Goal: Task Accomplishment & Management: Use online tool/utility

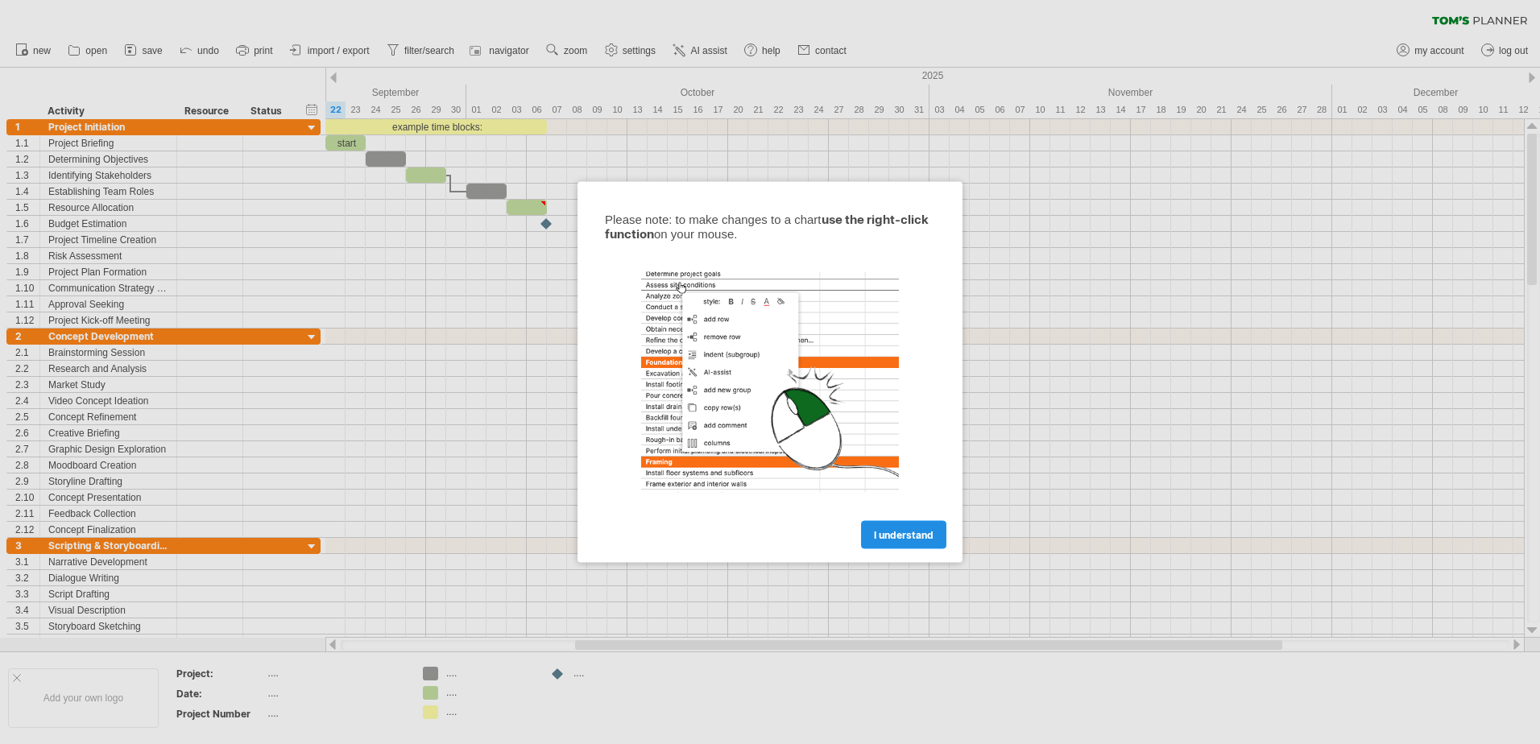
click at [898, 540] on span "I understand" at bounding box center [904, 535] width 60 height 12
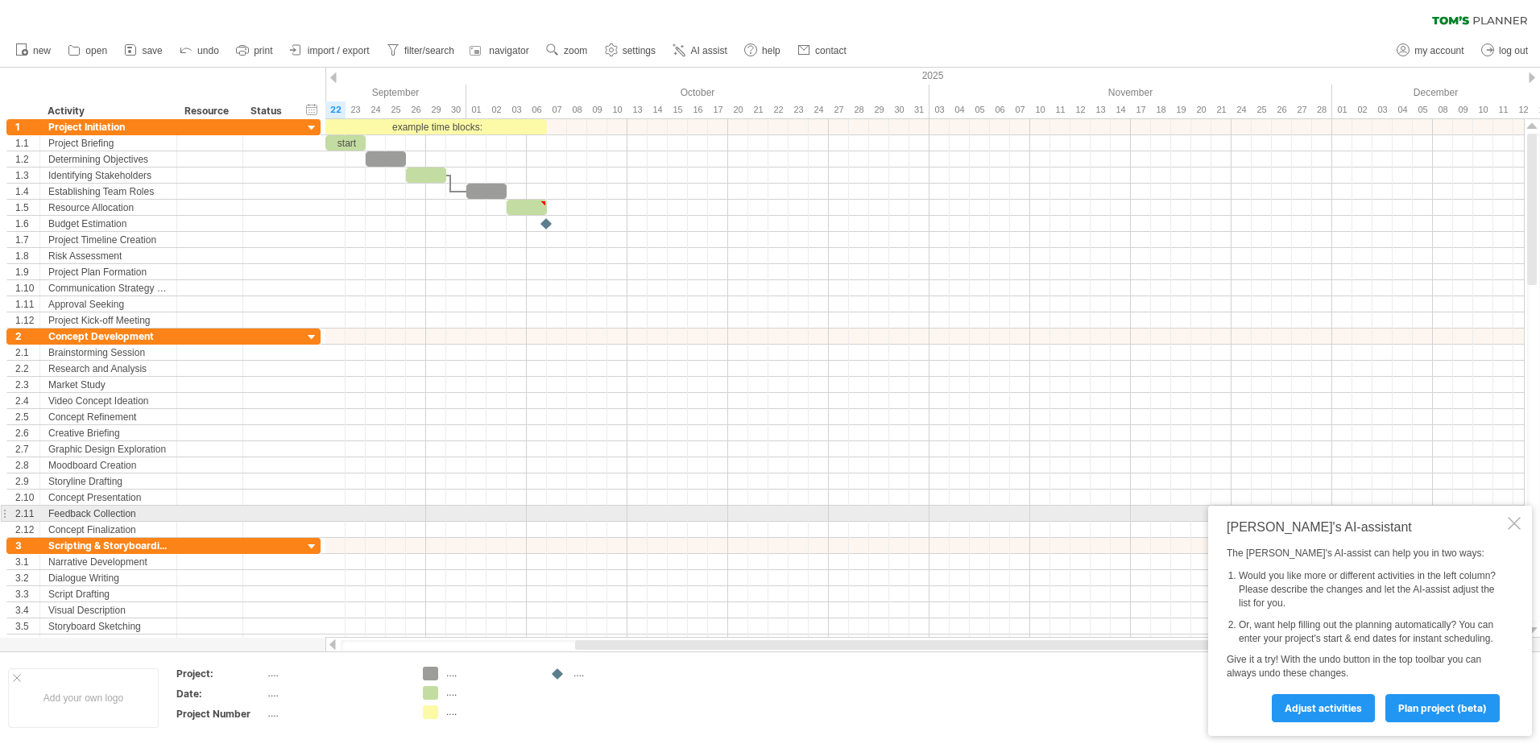
click at [1515, 517] on div at bounding box center [1514, 523] width 13 height 13
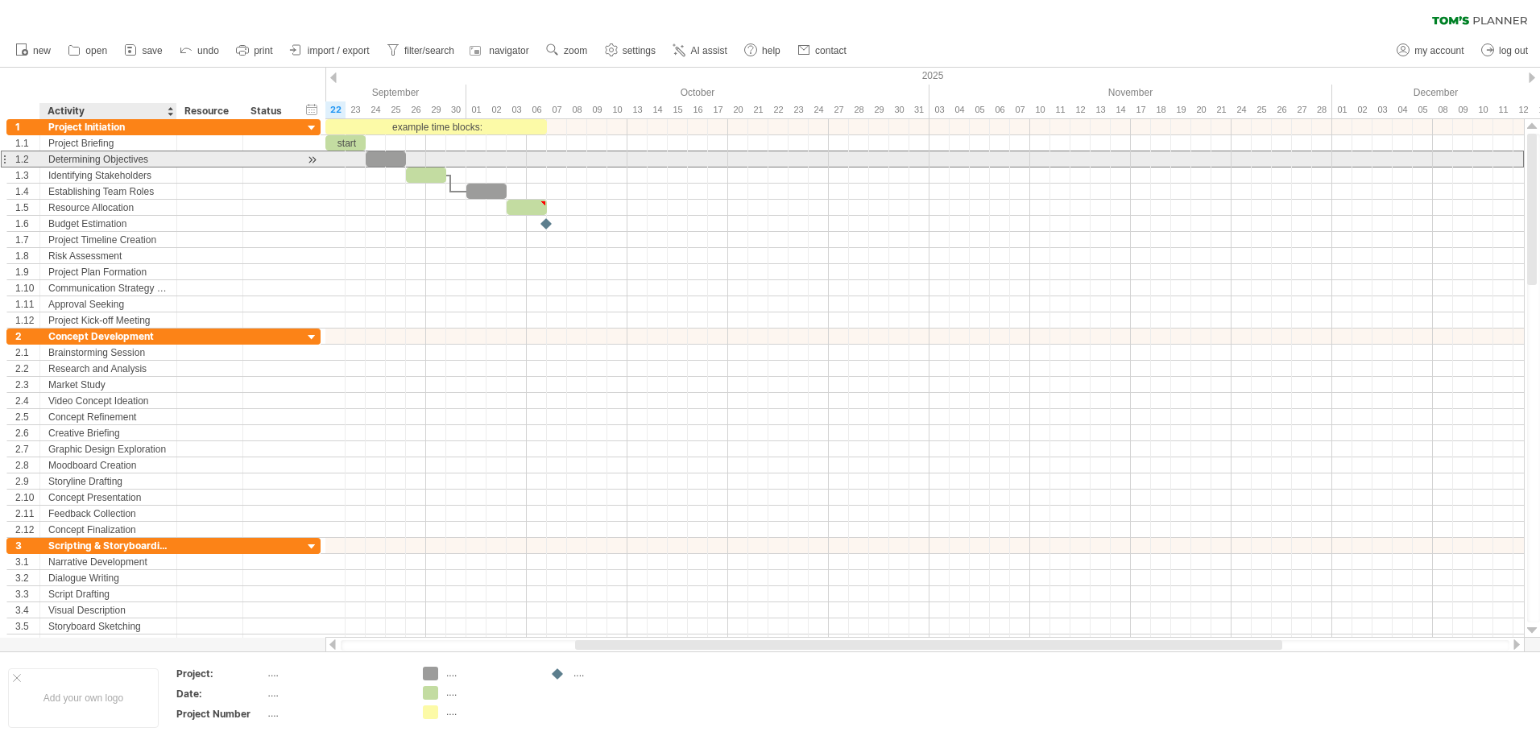
click at [130, 159] on div "Determining Objectives" at bounding box center [108, 158] width 120 height 15
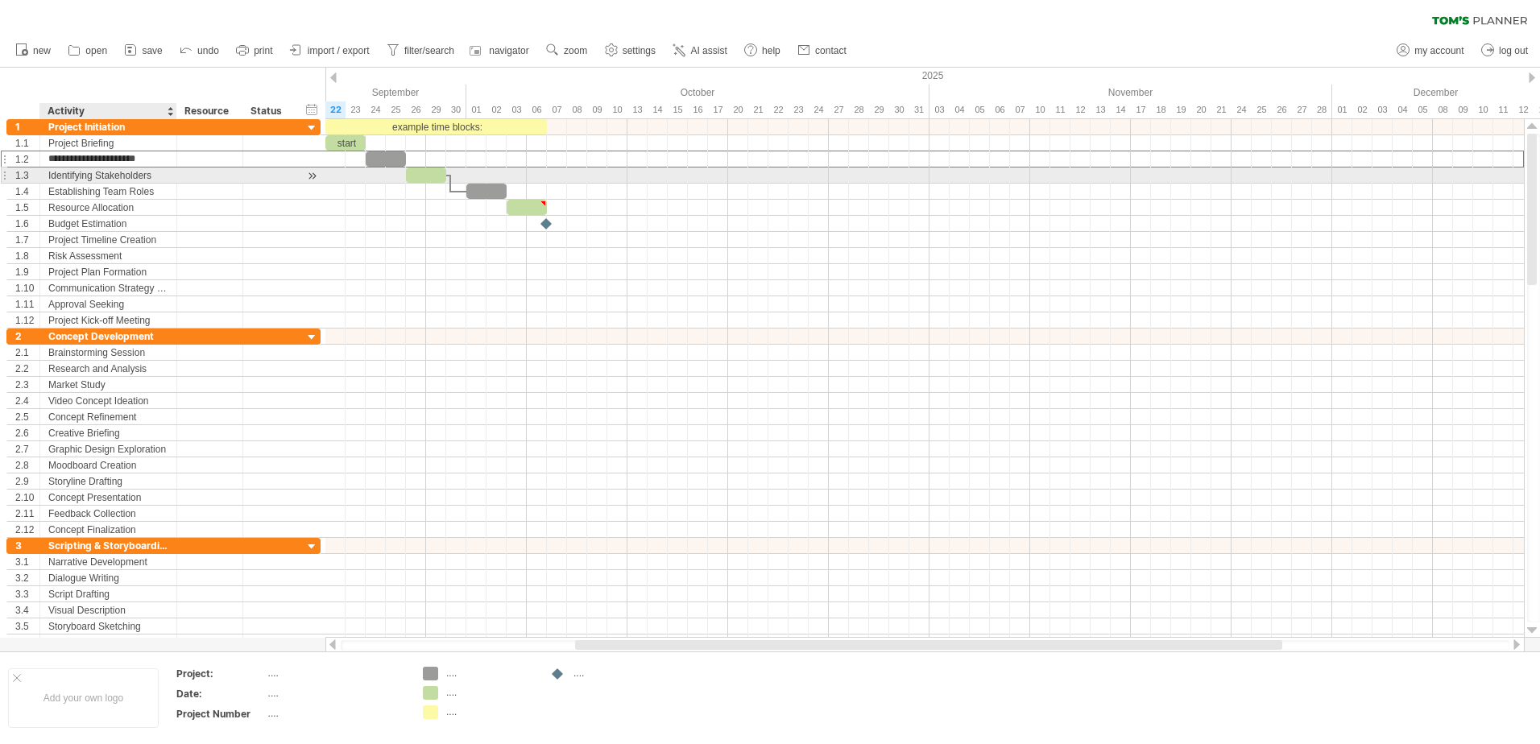
click at [130, 177] on div "Identifying Stakeholders" at bounding box center [108, 175] width 120 height 15
click at [129, 199] on div "**********" at bounding box center [163, 192] width 314 height 16
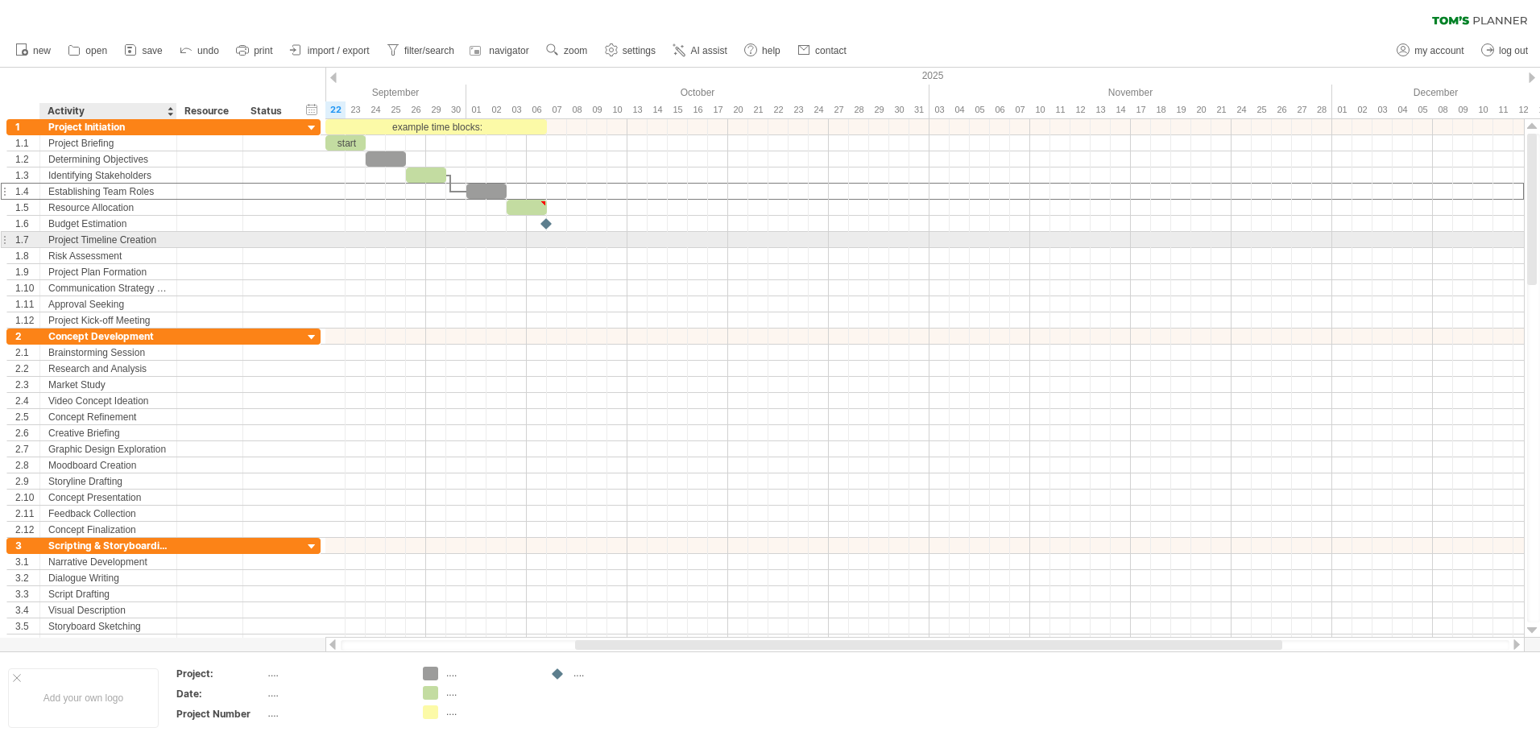
click at [129, 234] on div "Project Timeline Creation" at bounding box center [108, 239] width 120 height 15
click at [122, 263] on div "**********" at bounding box center [163, 256] width 314 height 16
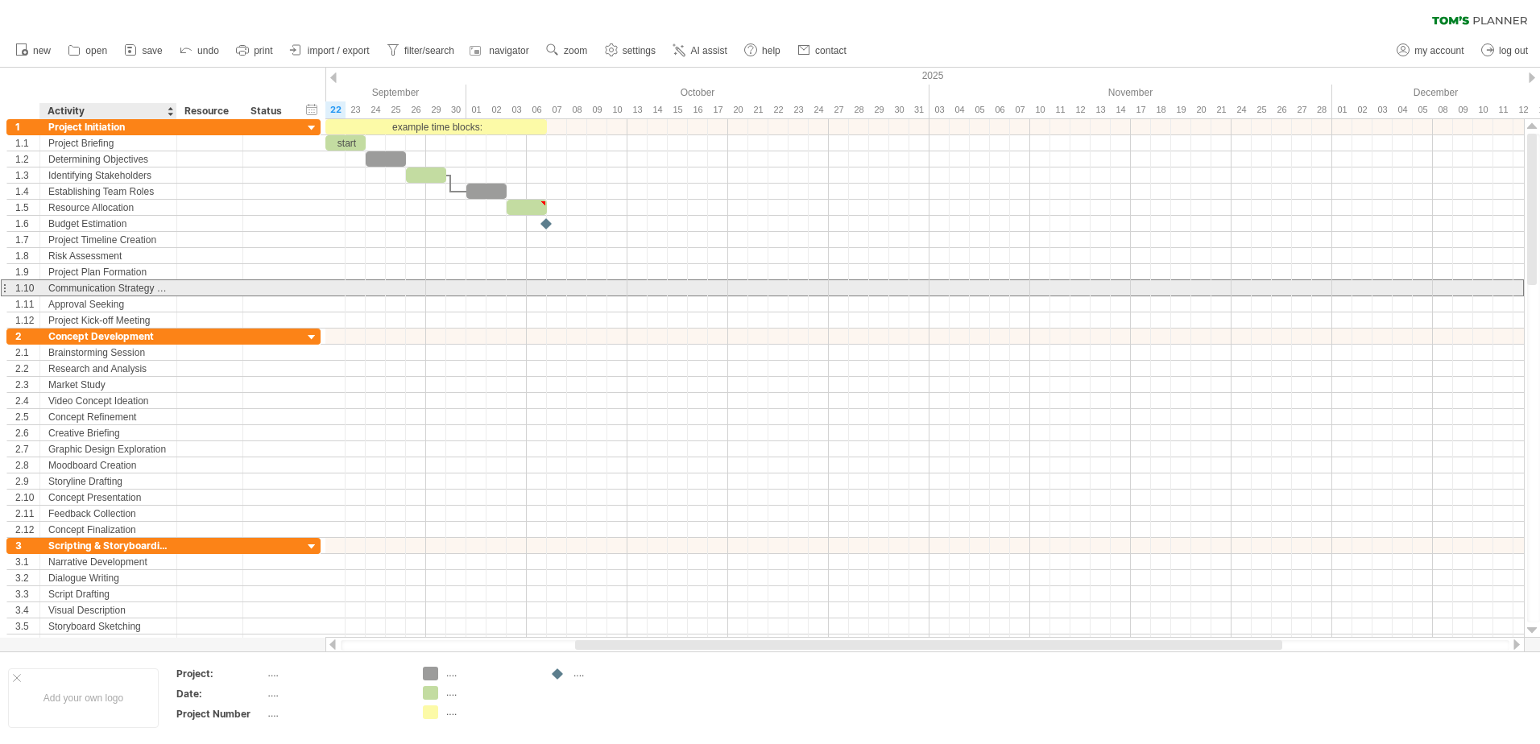
click at [137, 284] on div "Communication Strategy Development" at bounding box center [108, 287] width 120 height 15
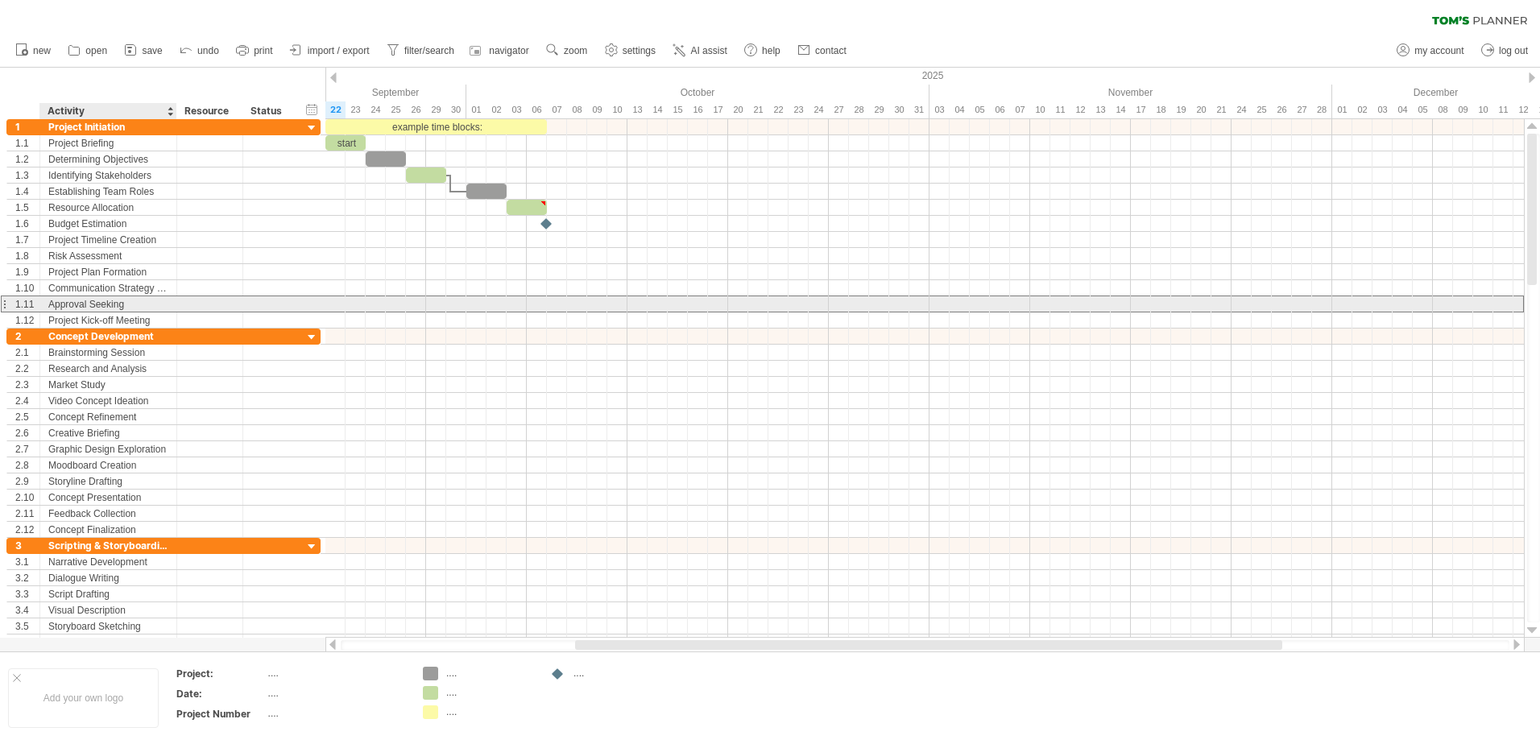
click at [130, 300] on div "Approval Seeking" at bounding box center [108, 303] width 120 height 15
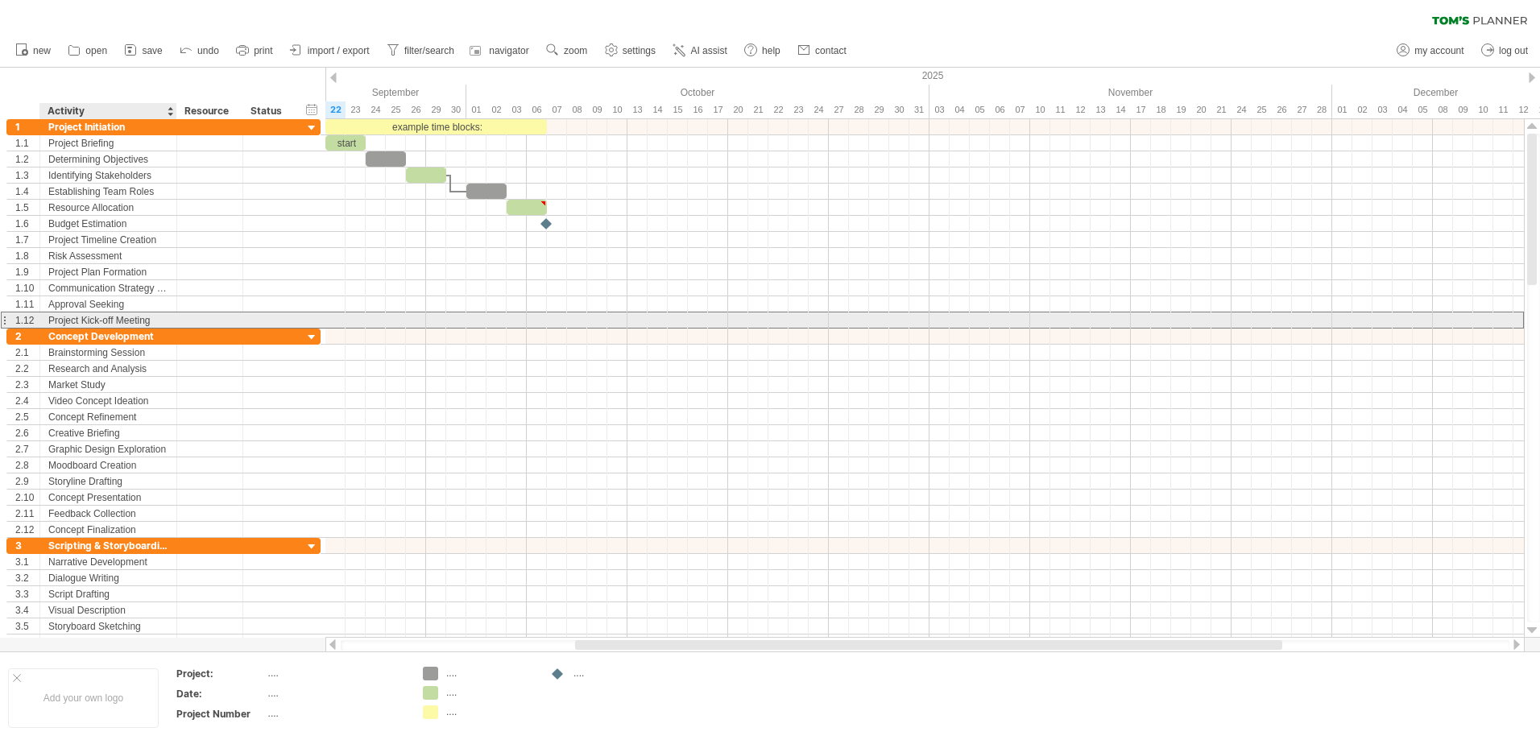
click at [129, 317] on div "Project Kick-off Meeting" at bounding box center [108, 320] width 120 height 15
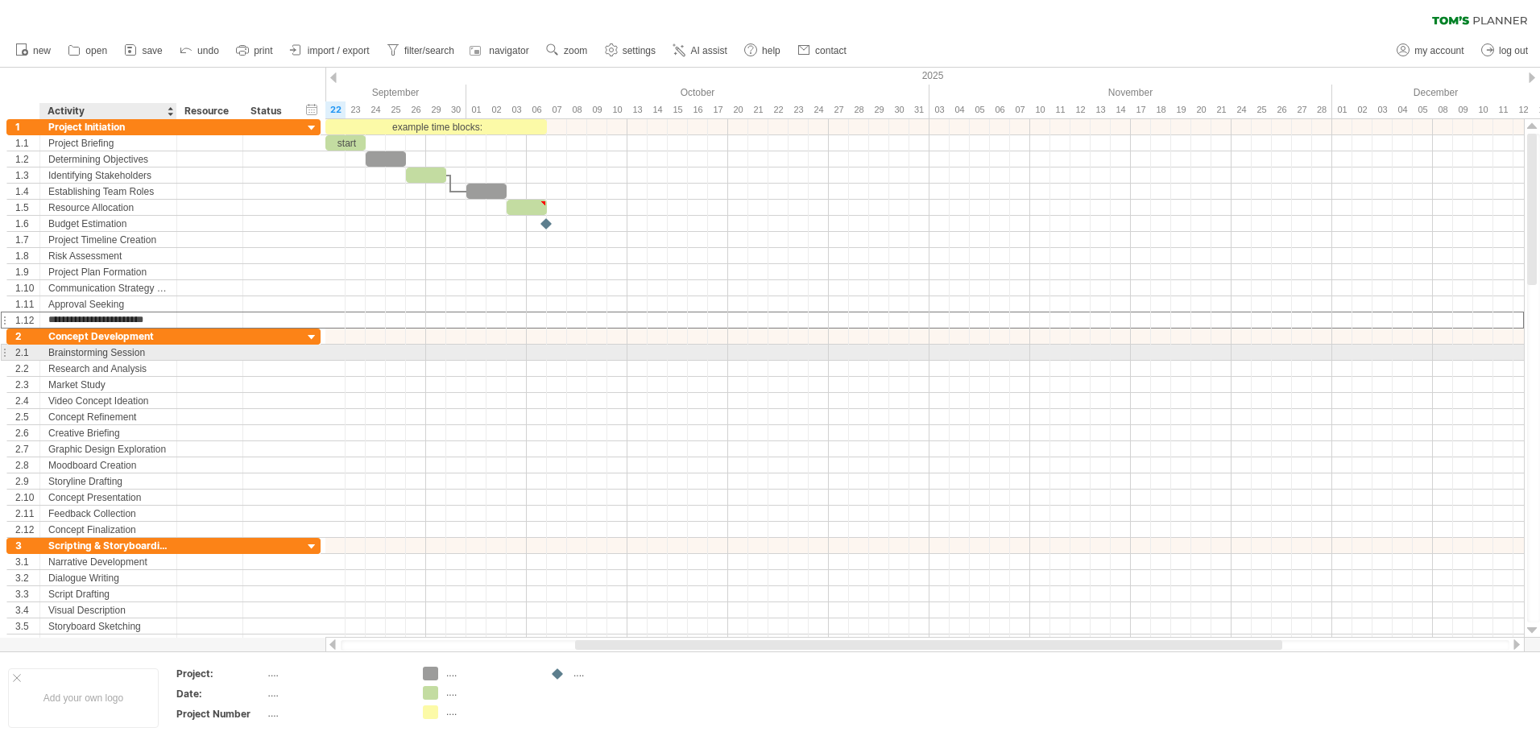
click at [123, 355] on div "Brainstorming Session" at bounding box center [108, 352] width 120 height 15
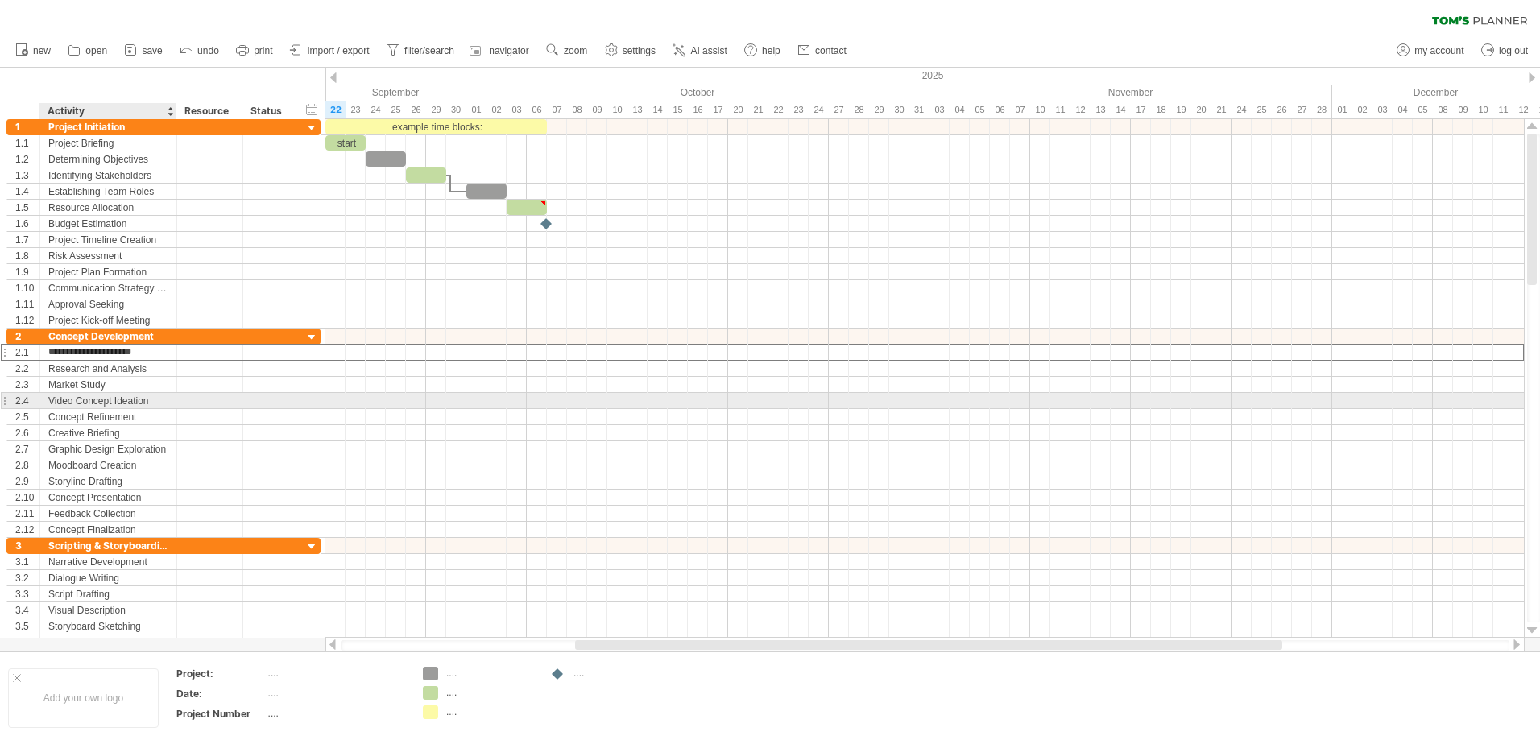
click at [134, 402] on div "Video Concept Ideation" at bounding box center [108, 400] width 120 height 15
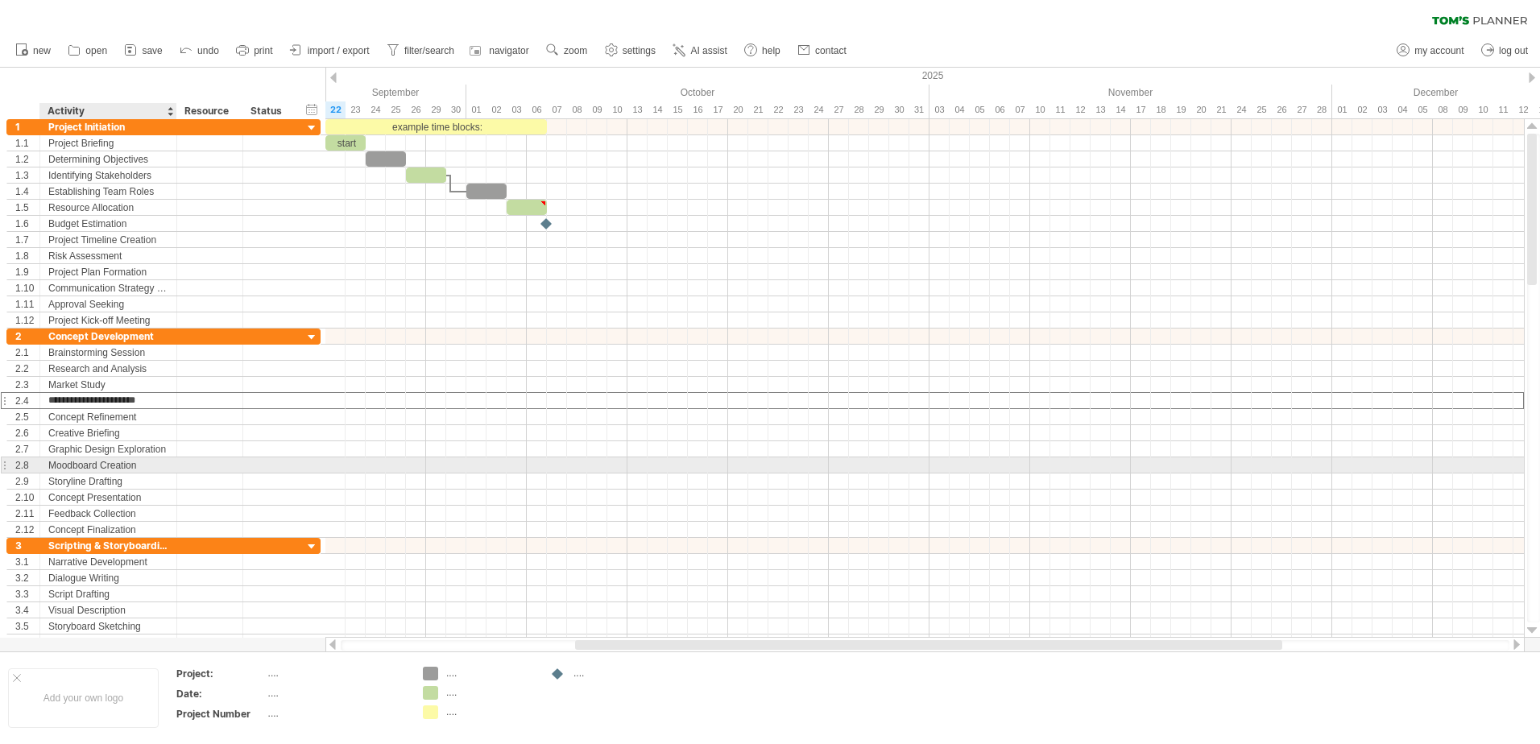
click at [122, 458] on div "Moodboard Creation" at bounding box center [108, 464] width 120 height 15
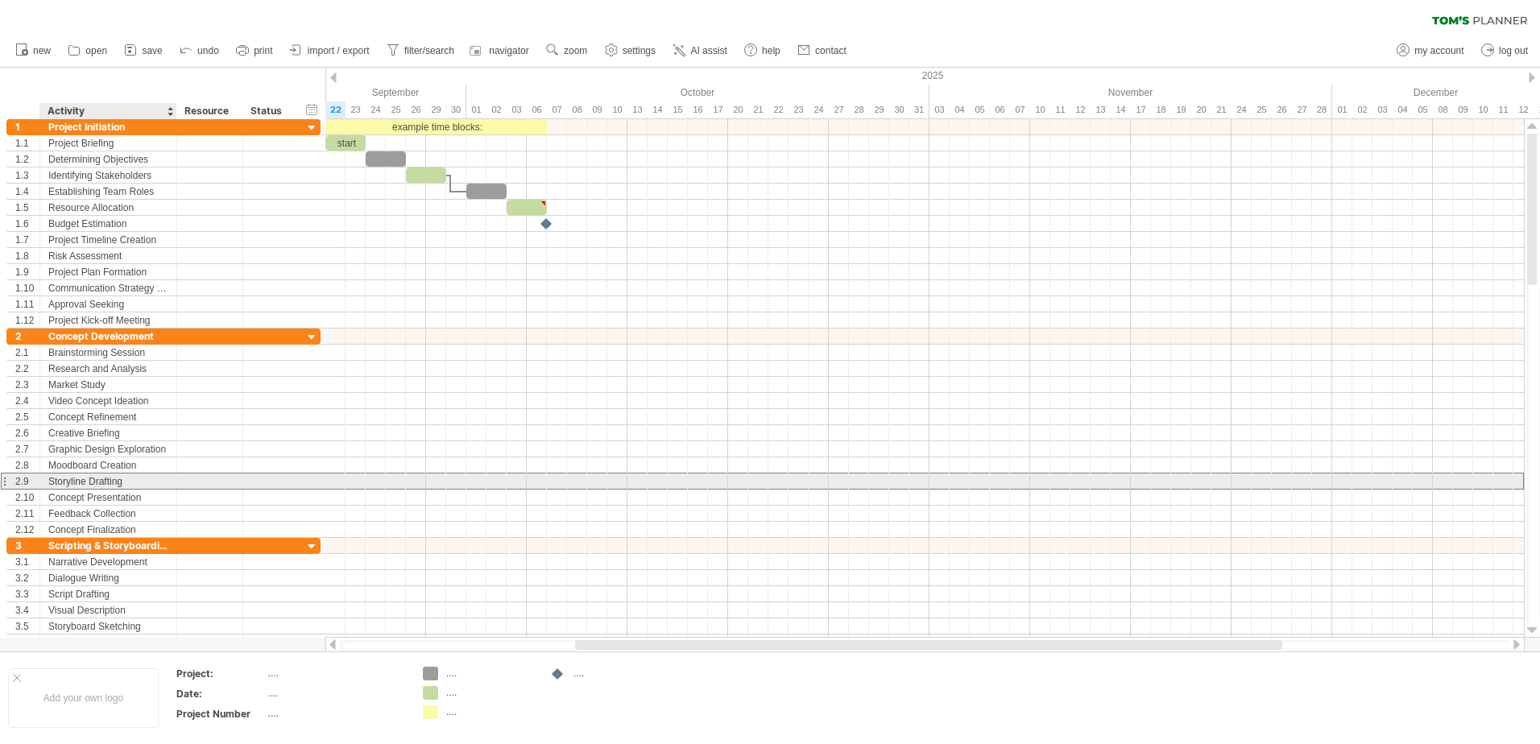
drag, startPoint x: 118, startPoint y: 474, endPoint x: 131, endPoint y: 470, distance: 13.5
click at [118, 475] on div "Storyline Drafting" at bounding box center [108, 481] width 120 height 15
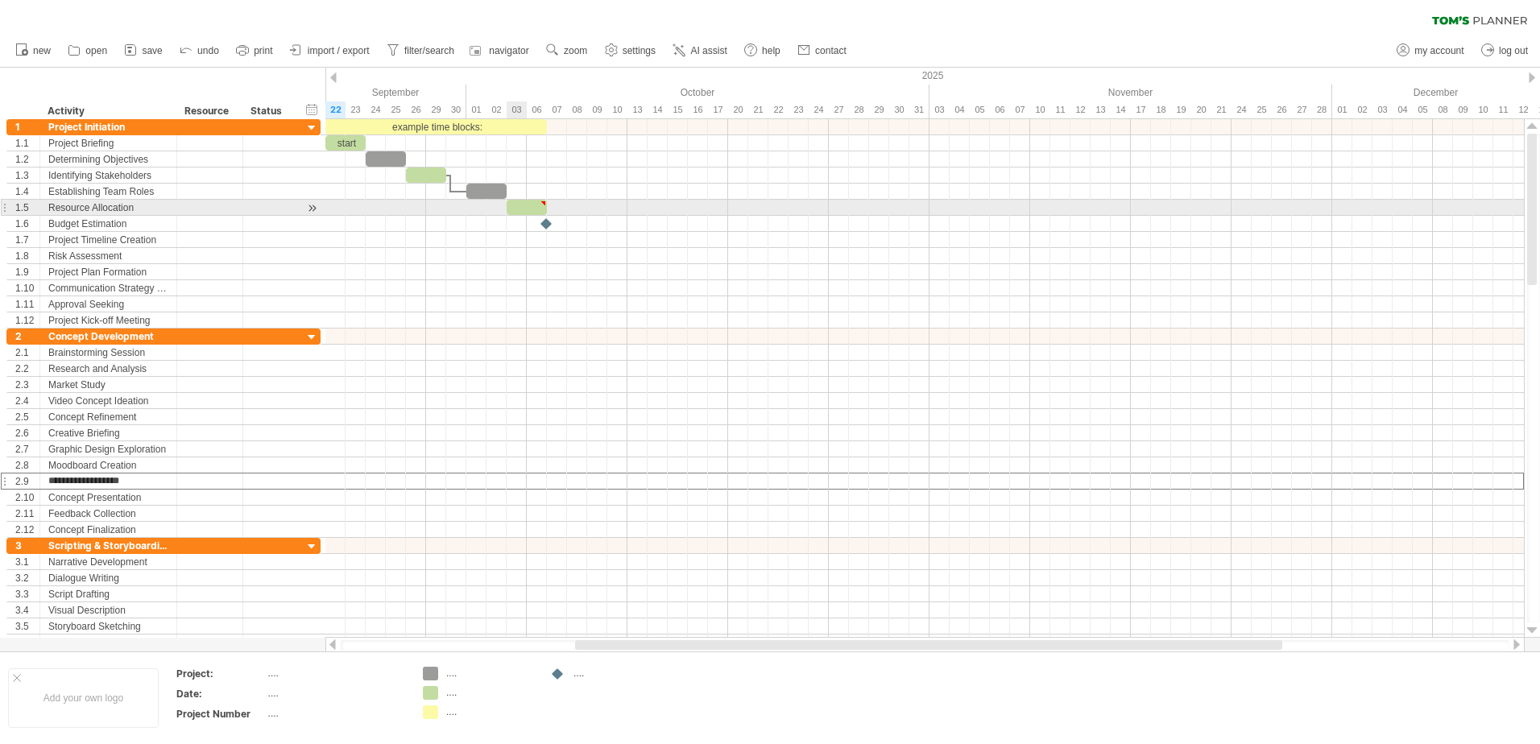
click at [515, 202] on div at bounding box center [527, 207] width 40 height 15
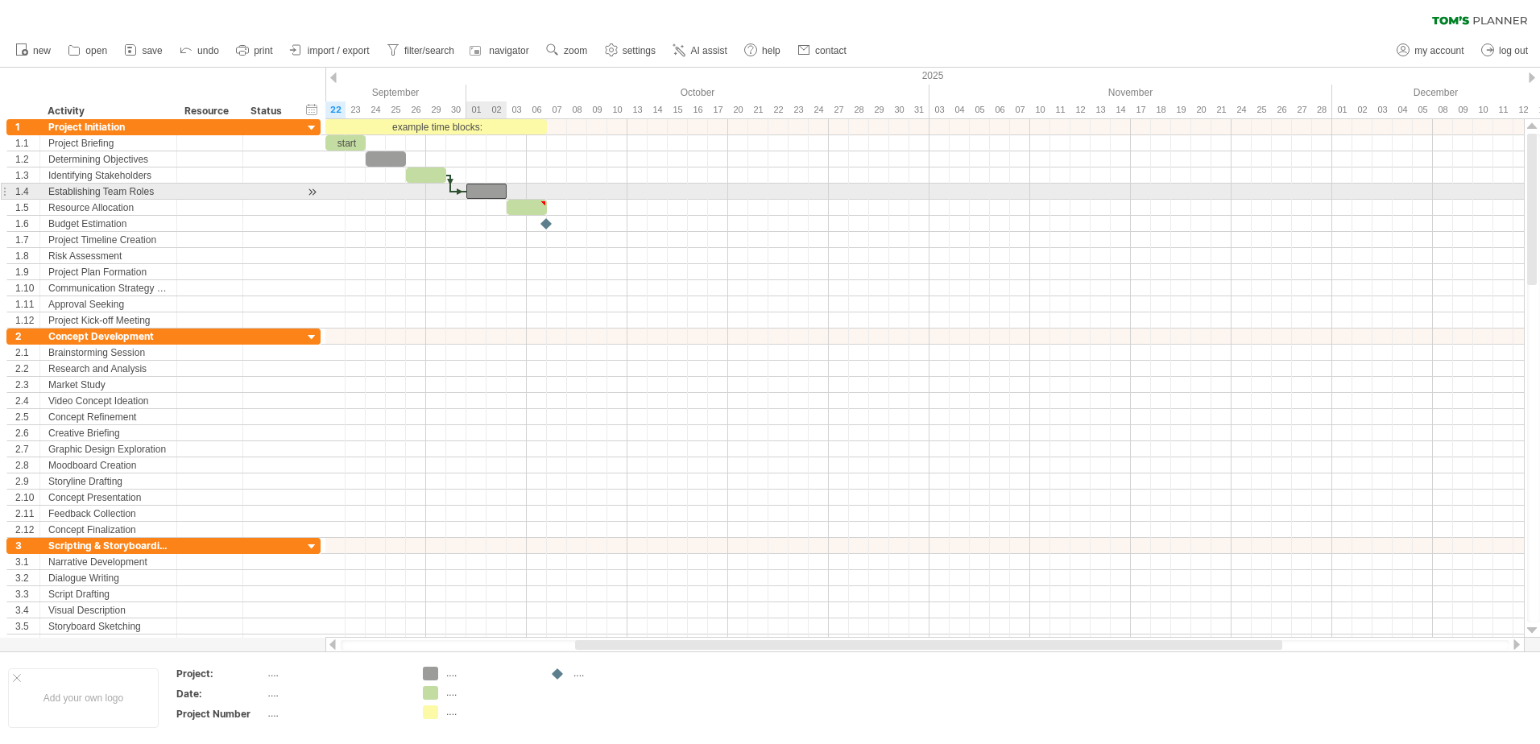
click at [486, 197] on div at bounding box center [486, 191] width 40 height 15
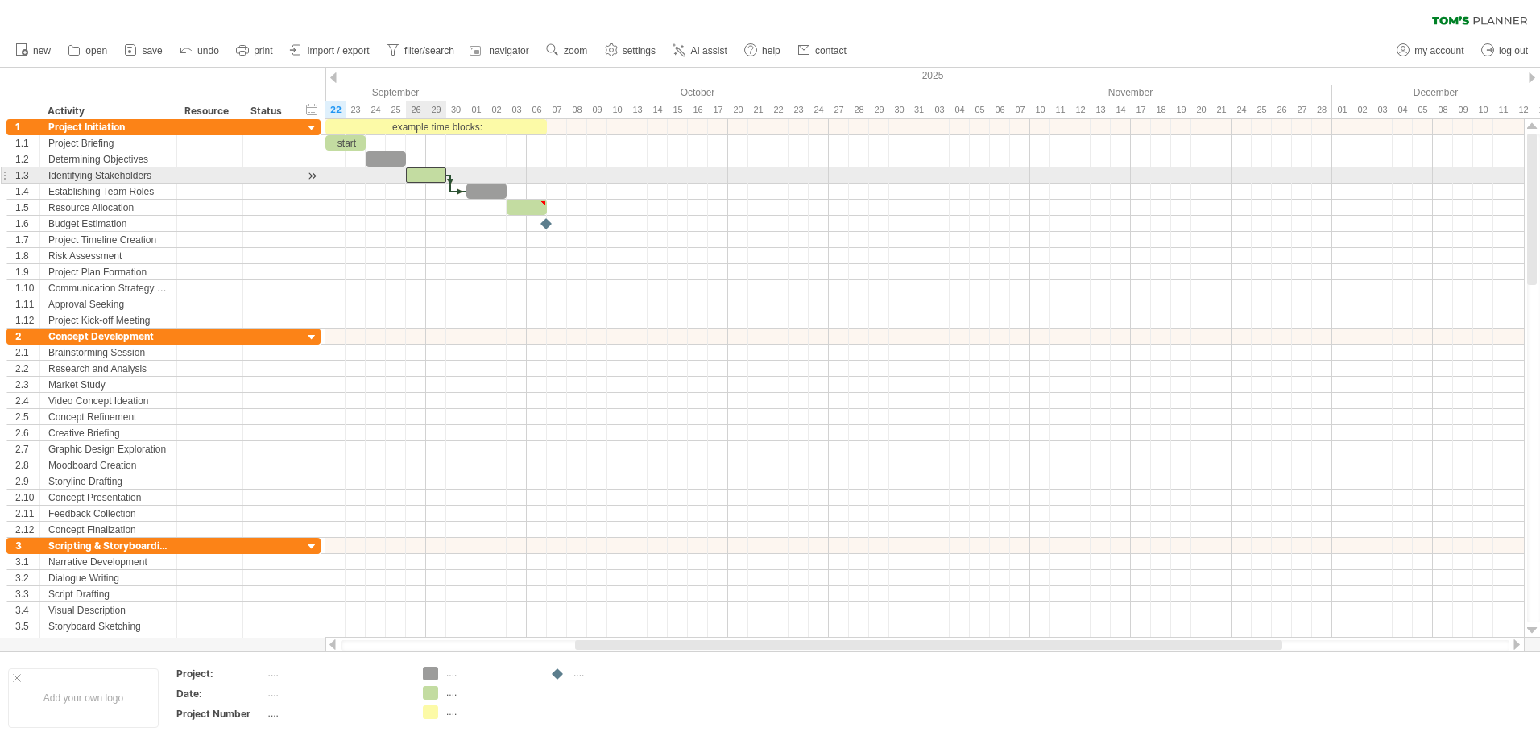
click at [422, 181] on div at bounding box center [426, 175] width 40 height 15
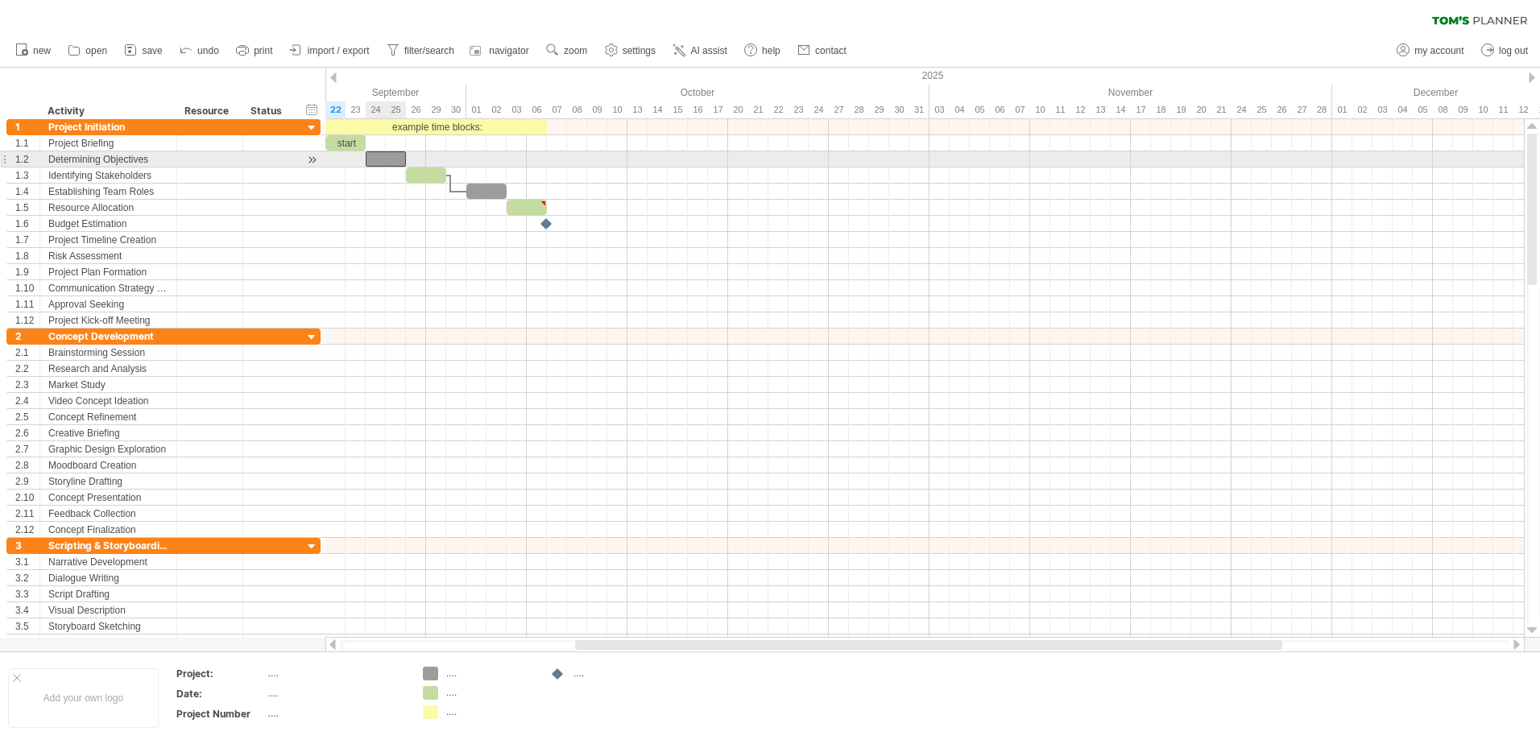
click at [377, 163] on div at bounding box center [386, 158] width 40 height 15
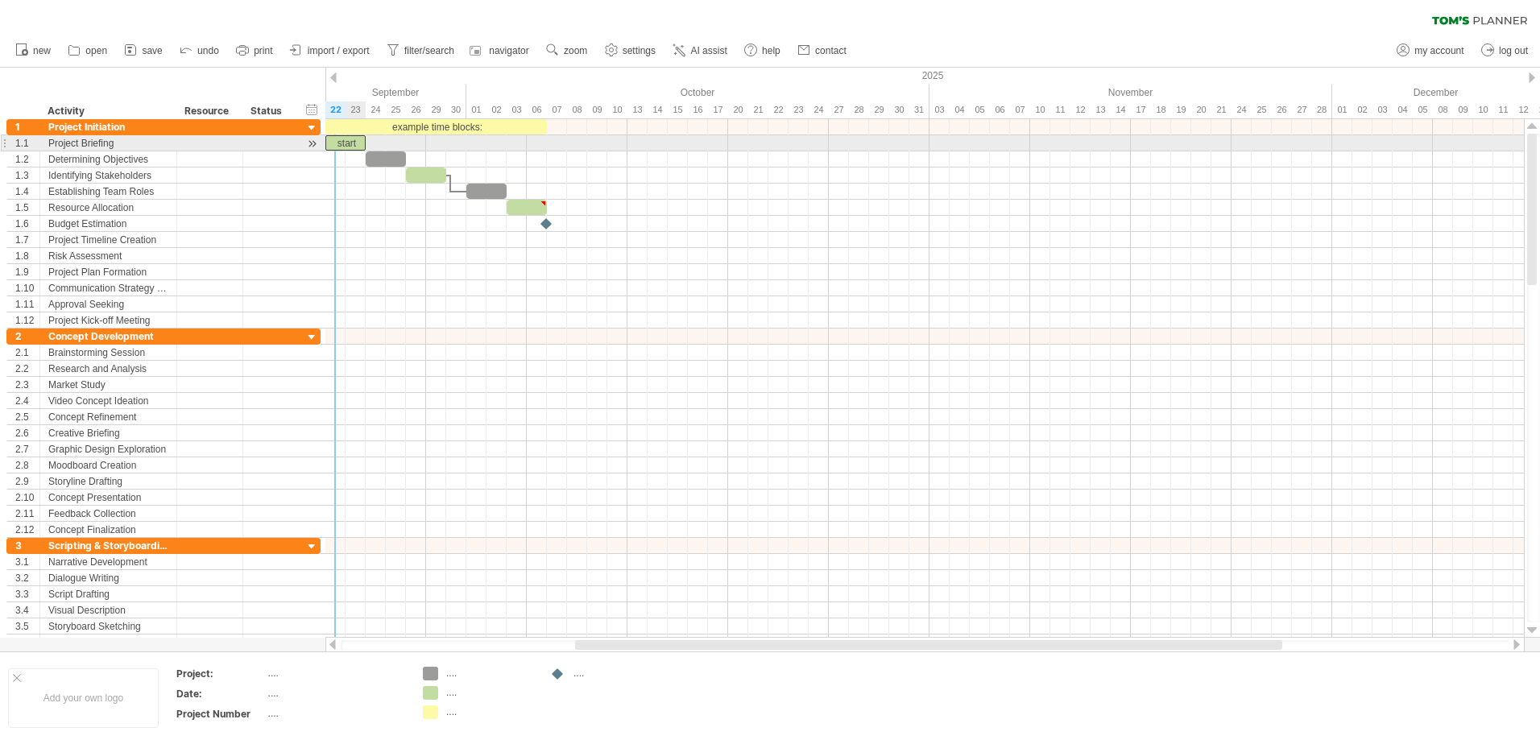
click at [344, 143] on div "start" at bounding box center [345, 142] width 40 height 15
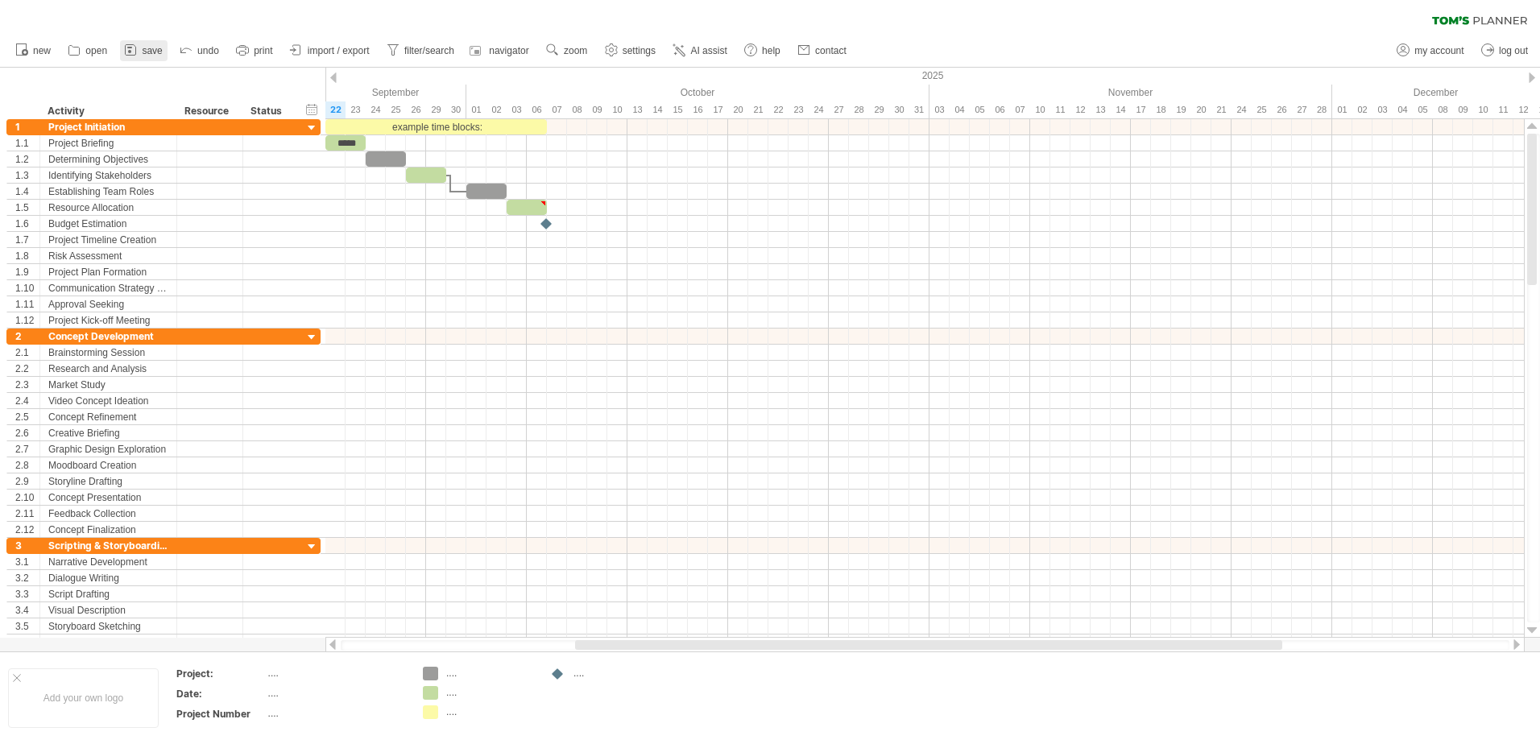
click at [147, 51] on span "save" at bounding box center [152, 50] width 20 height 11
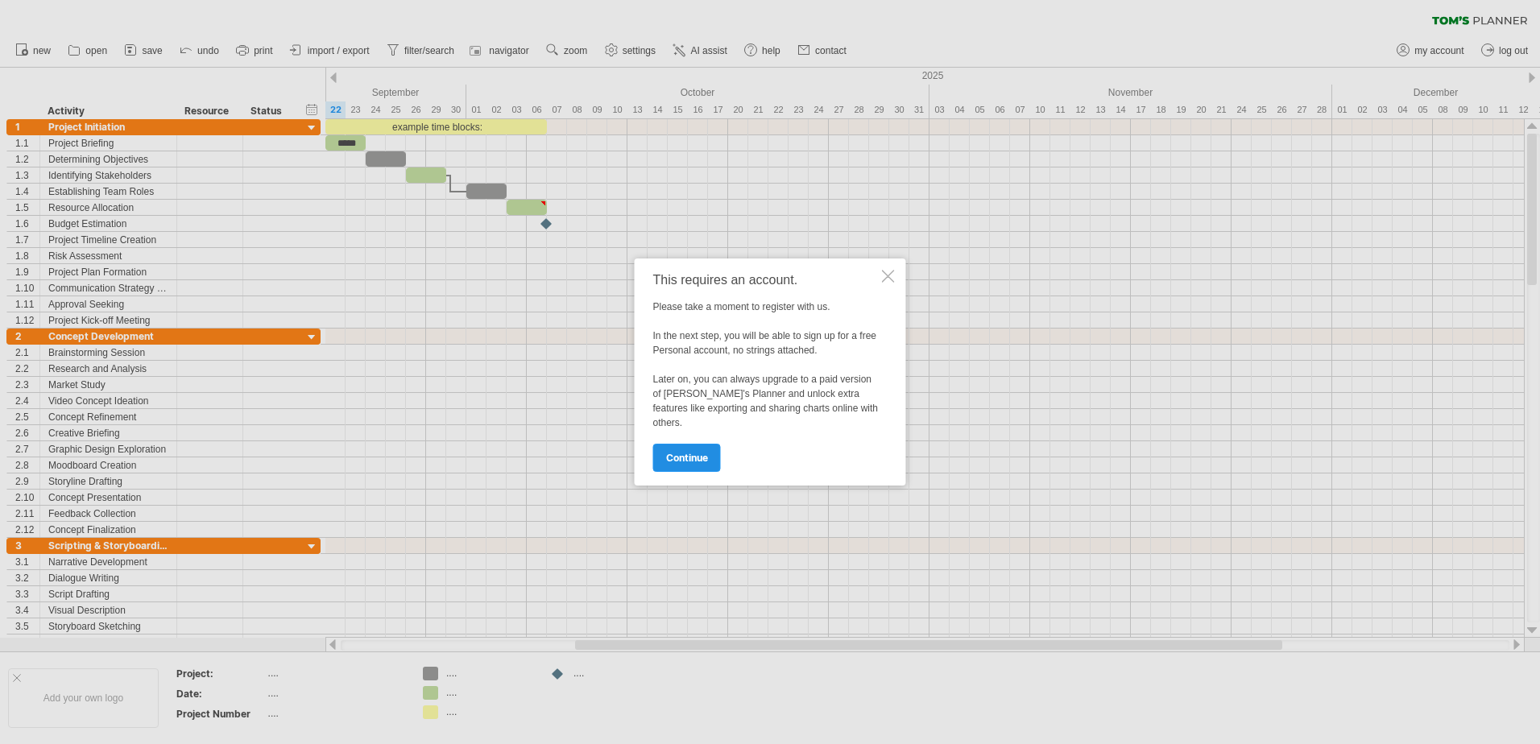
click at [707, 462] on span "continue" at bounding box center [687, 458] width 42 height 12
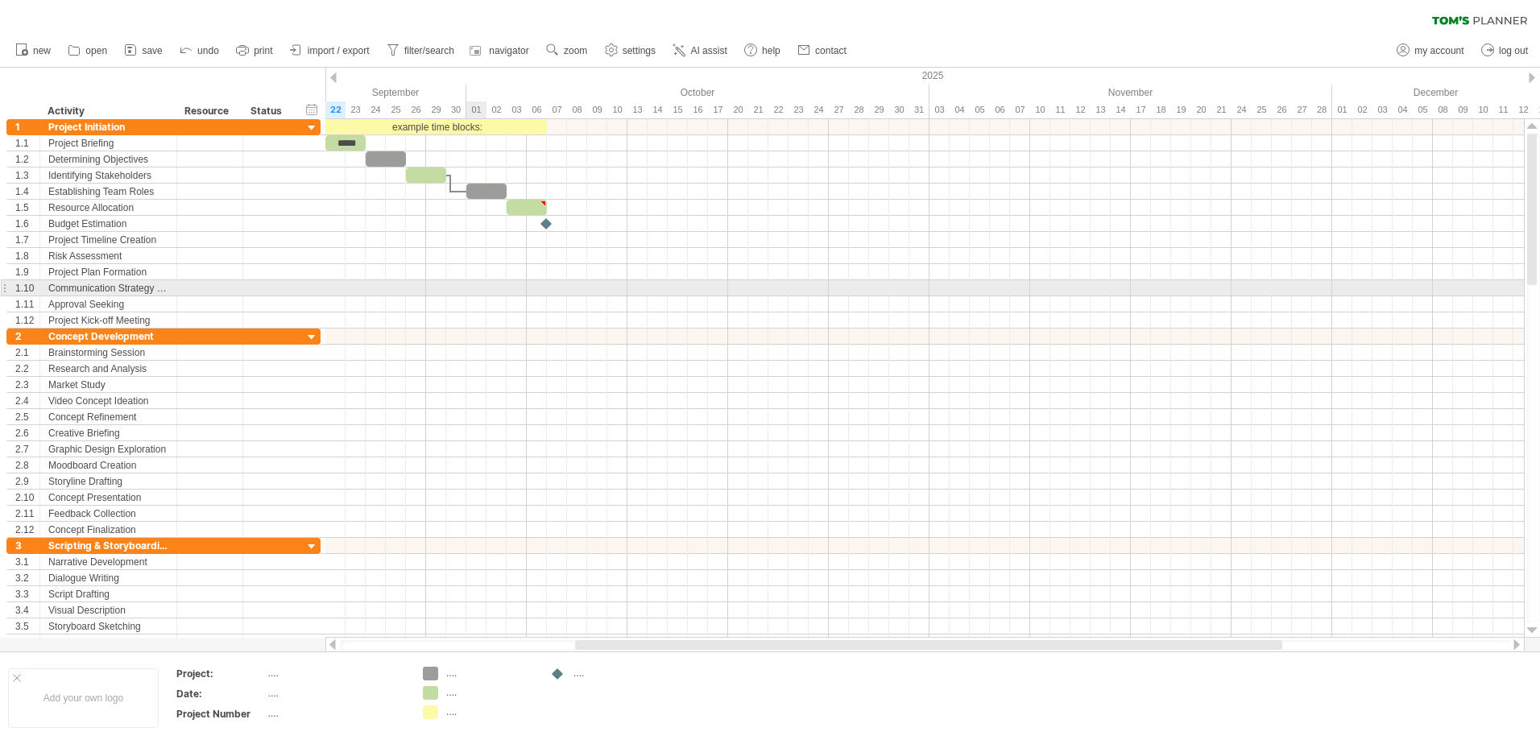
click at [479, 286] on div at bounding box center [924, 288] width 1199 height 16
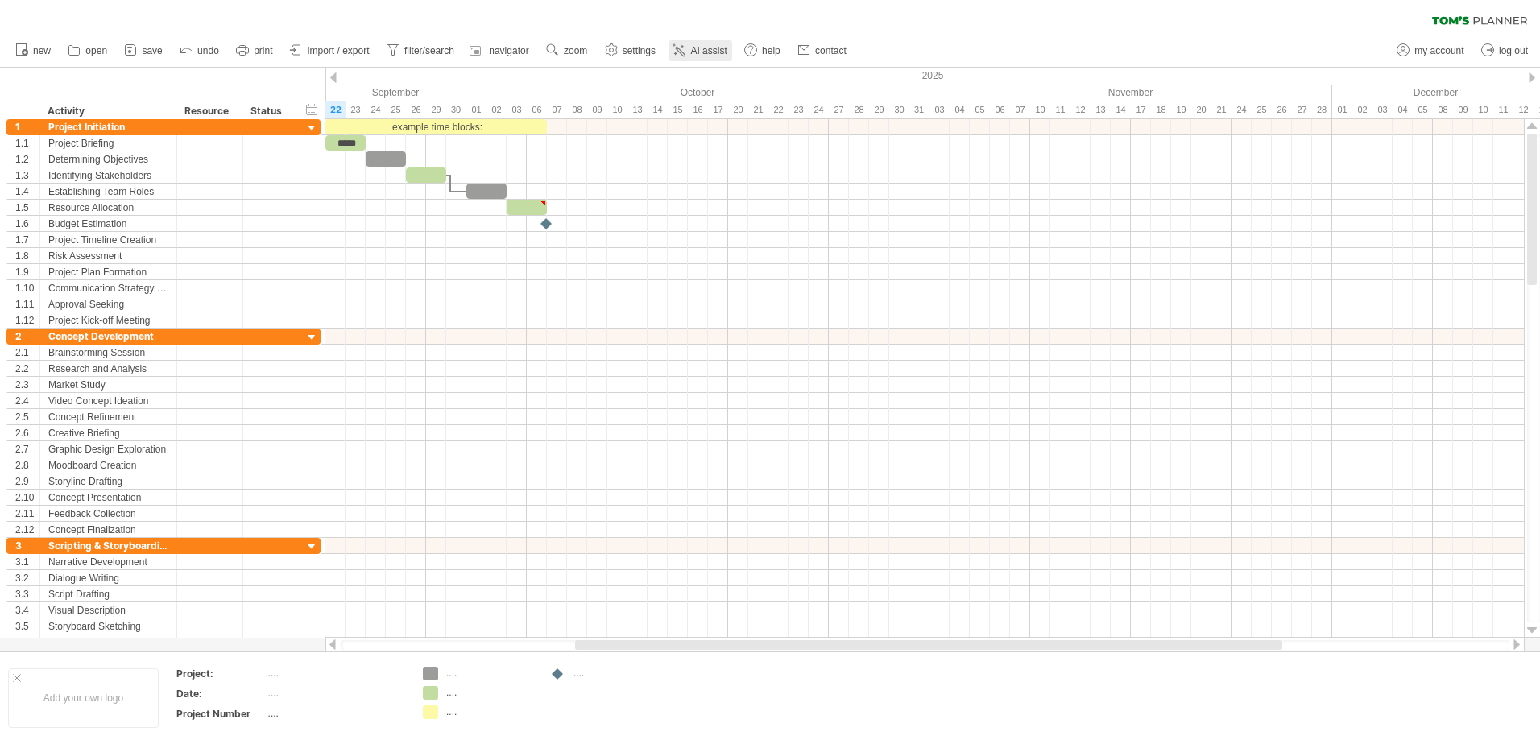
click at [704, 49] on span "AI assist" at bounding box center [708, 50] width 36 height 11
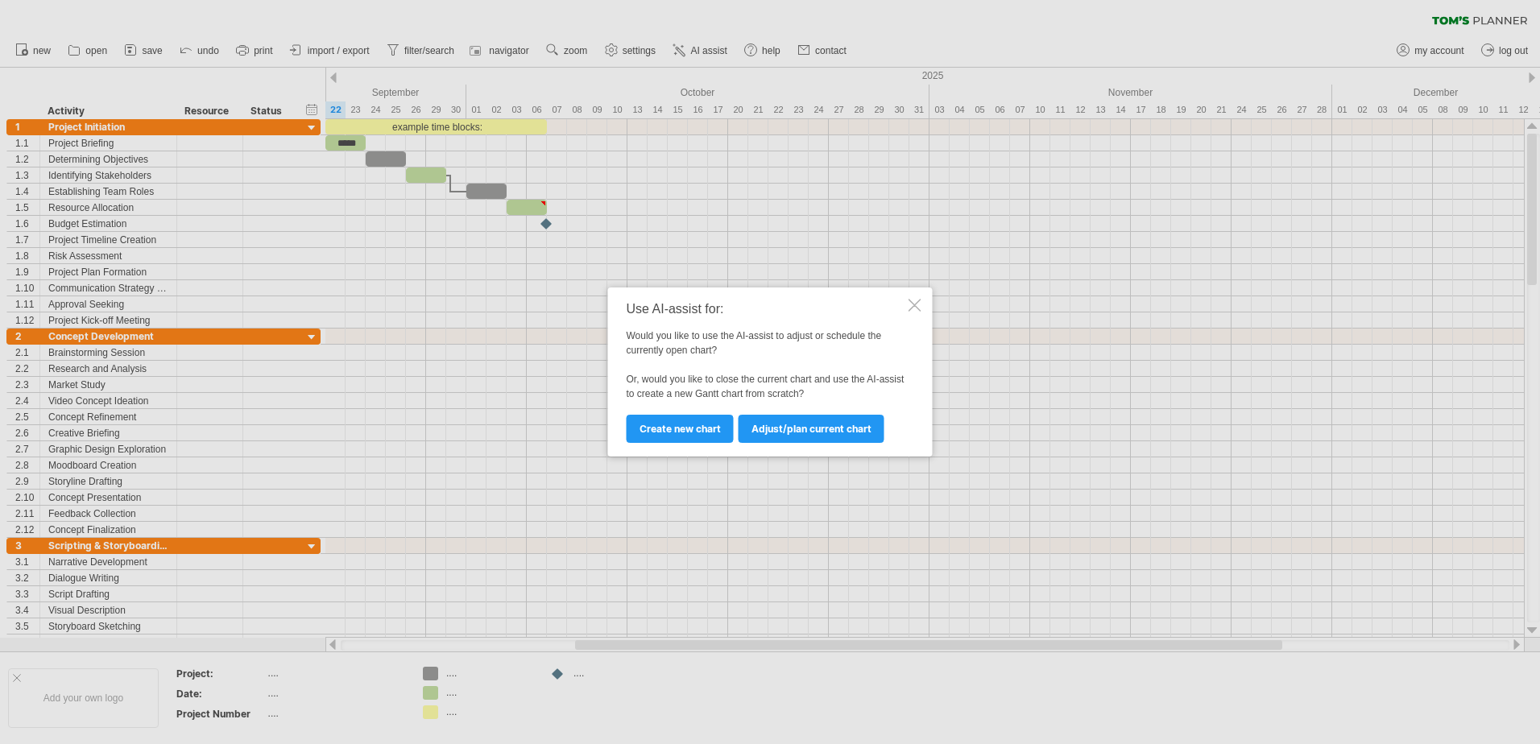
click at [916, 305] on div at bounding box center [915, 305] width 13 height 13
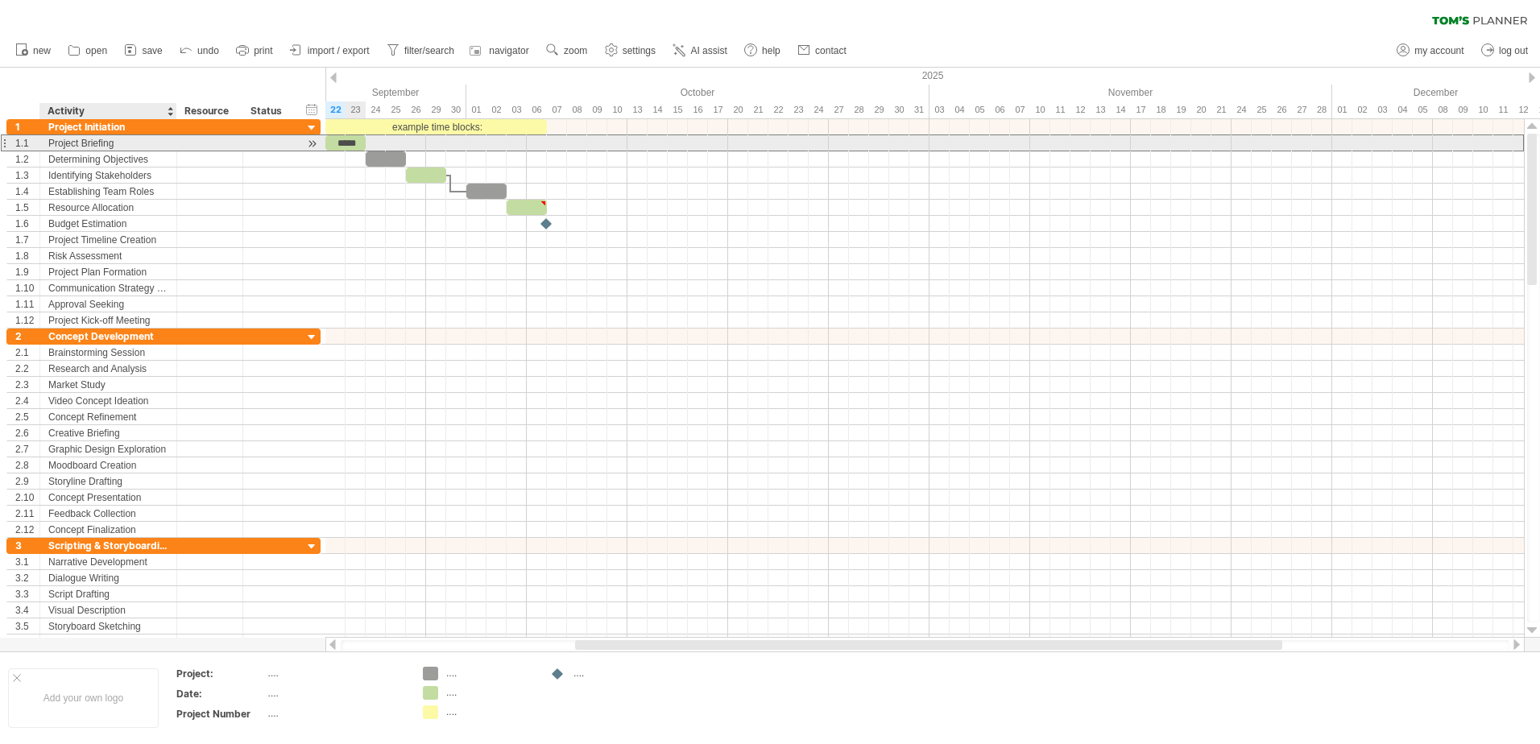
click at [99, 143] on div "Project Briefing" at bounding box center [108, 142] width 120 height 15
click at [99, 143] on input "**********" at bounding box center [108, 142] width 120 height 15
click at [168, 143] on input "**********" at bounding box center [108, 142] width 120 height 15
click at [312, 139] on div at bounding box center [311, 143] width 15 height 17
click at [381, 147] on div "*****" at bounding box center [366, 142] width 40 height 15
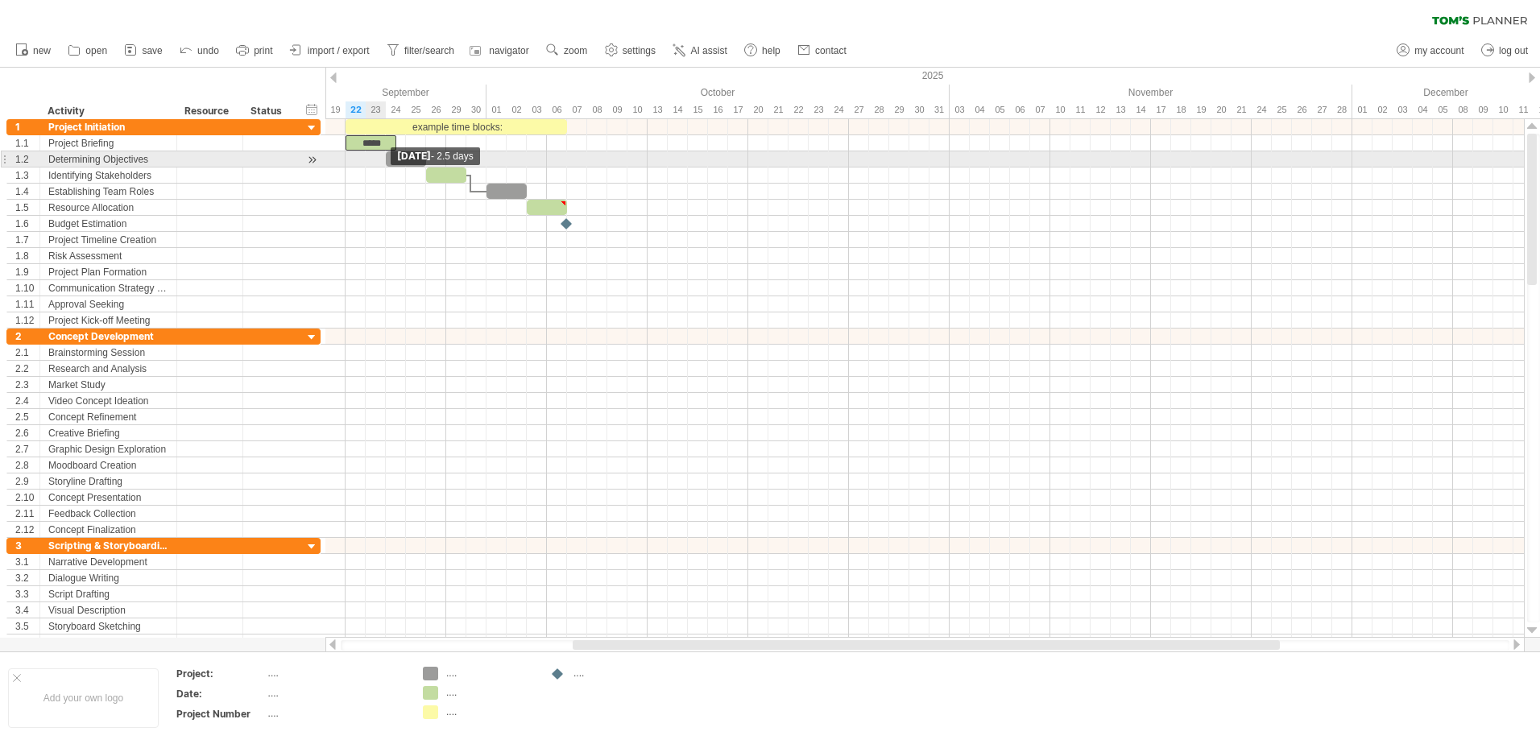
drag, startPoint x: 390, startPoint y: 143, endPoint x: 391, endPoint y: 154, distance: 11.3
click at [391, 154] on div "example time blocks: ***** [DATE] - 2.5 days [DATE]" at bounding box center [924, 378] width 1199 height 519
click at [413, 158] on div at bounding box center [406, 158] width 40 height 15
drag, startPoint x: 424, startPoint y: 159, endPoint x: 432, endPoint y: 168, distance: 11.4
click at [346, 168] on div "example time blocks: *****" at bounding box center [346, 223] width 0 height 209
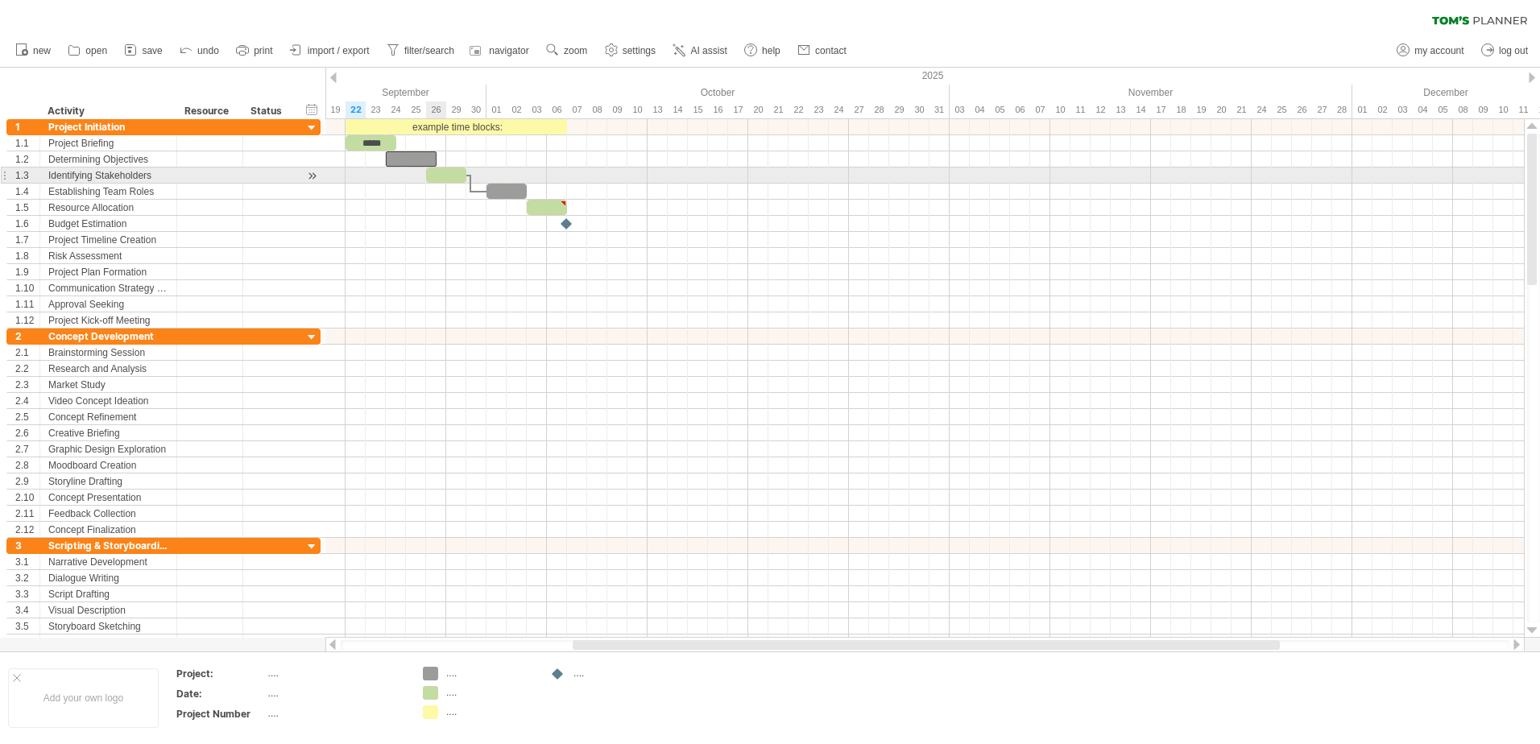
click at [445, 177] on div at bounding box center [446, 175] width 40 height 15
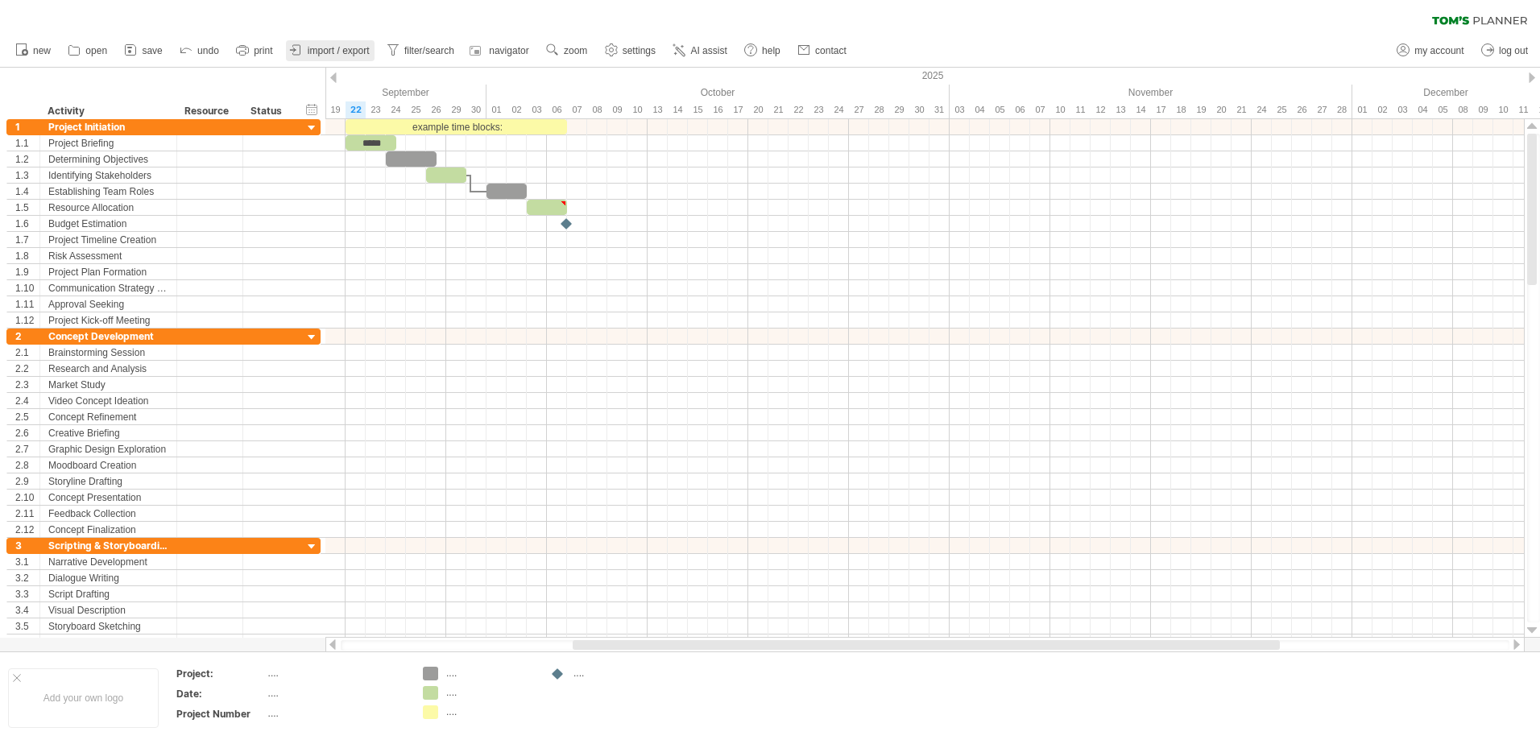
click at [338, 50] on span "import / export" at bounding box center [339, 50] width 62 height 11
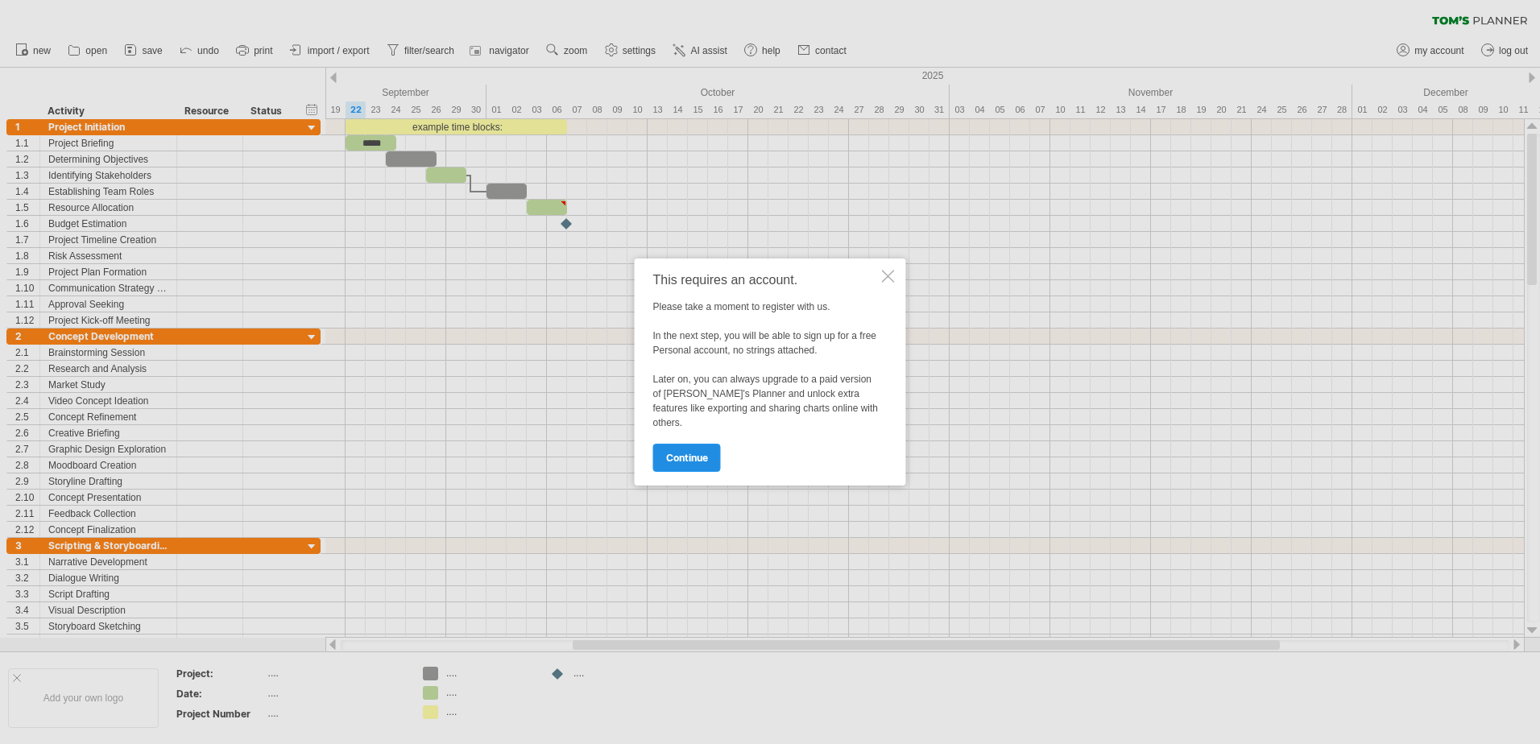
click at [699, 456] on span "continue" at bounding box center [687, 458] width 42 height 12
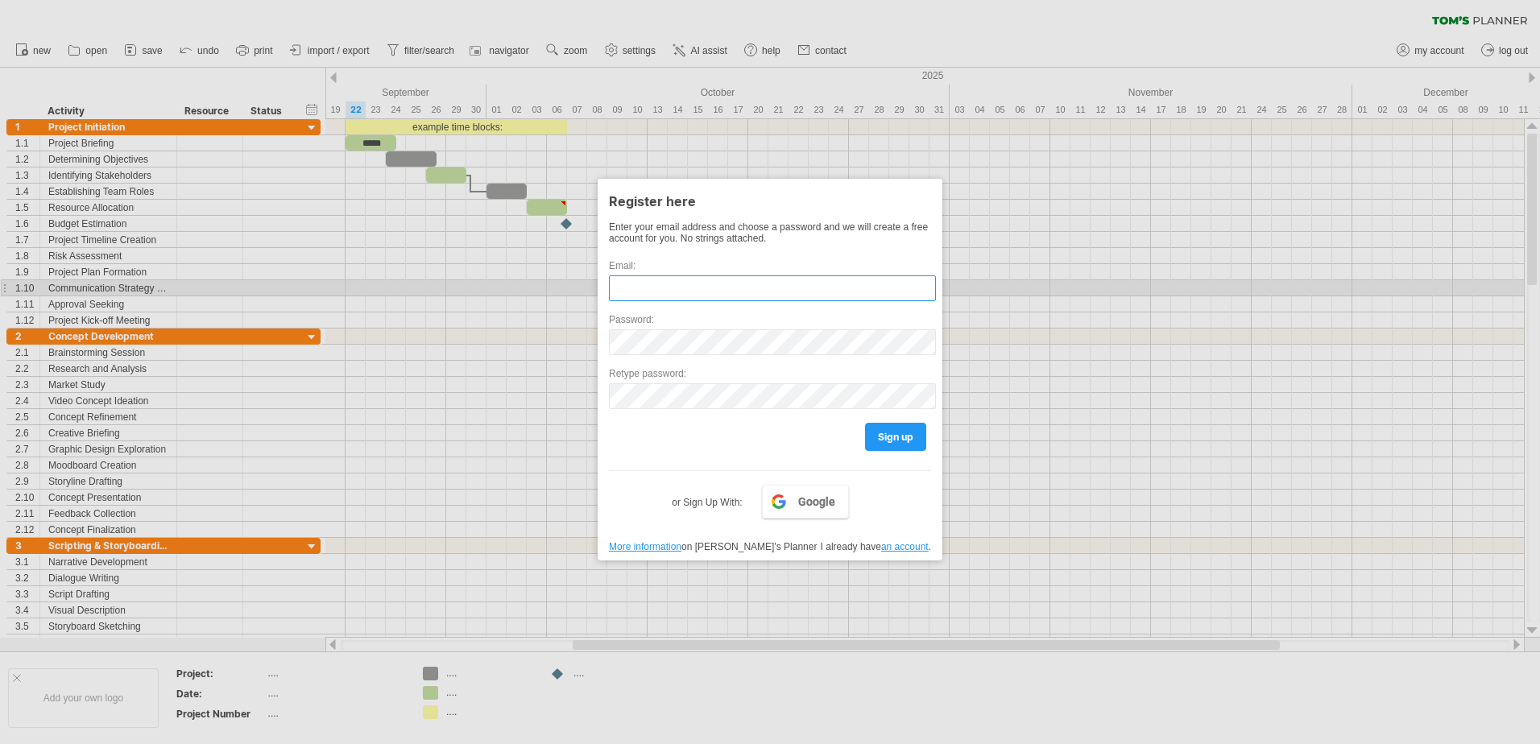
click at [791, 283] on input "text" at bounding box center [772, 288] width 327 height 26
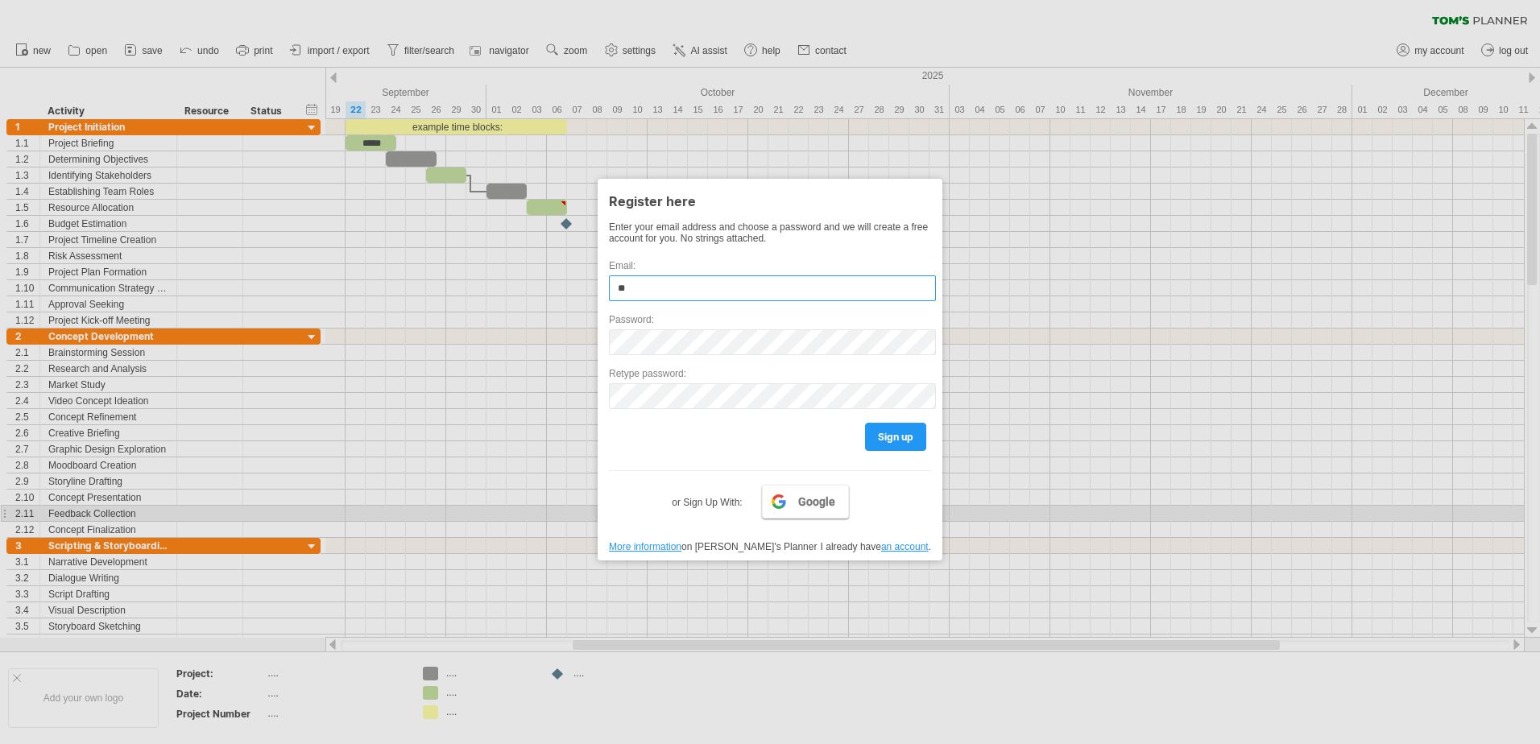
type input "**"
click at [819, 507] on span "Google" at bounding box center [816, 501] width 37 height 13
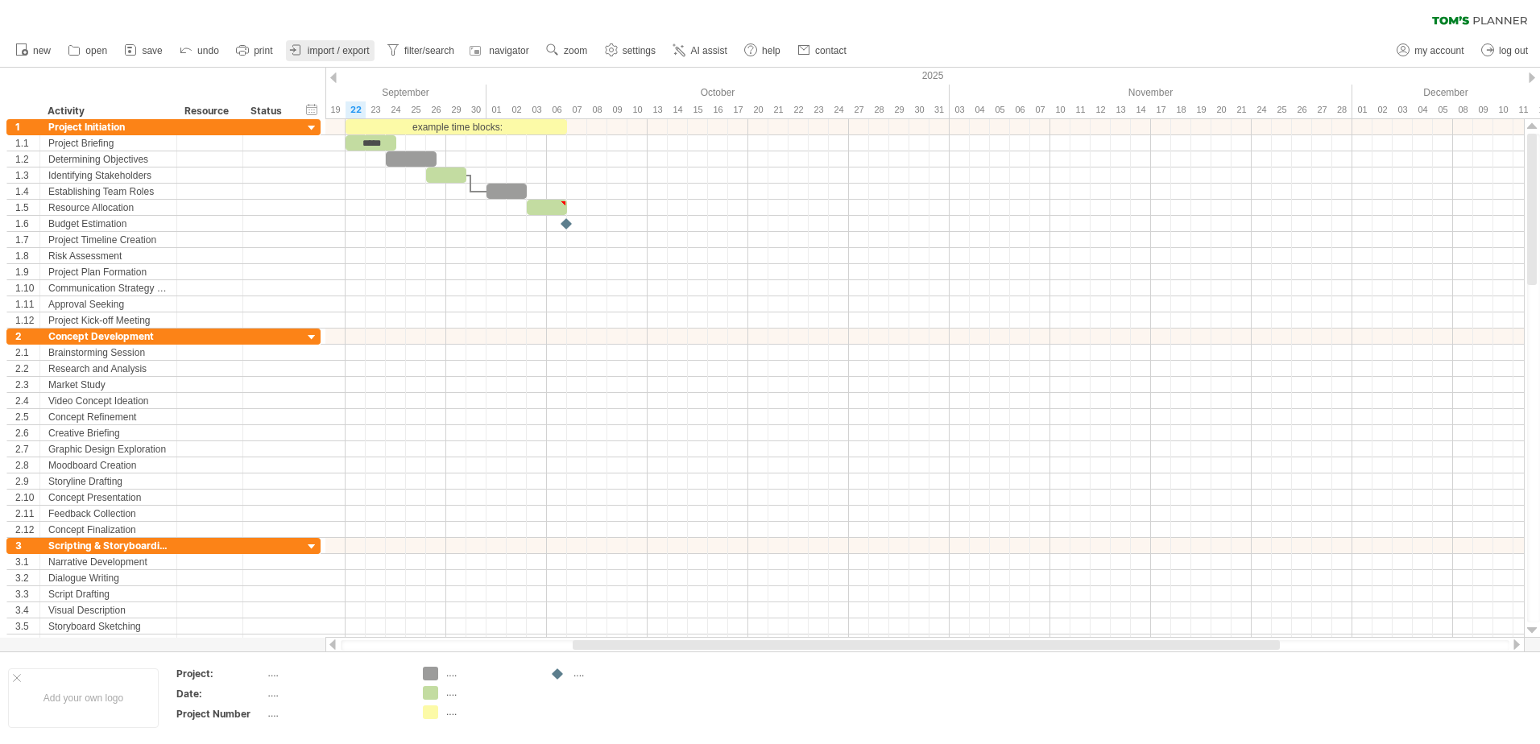
click at [354, 47] on span "import / export" at bounding box center [339, 50] width 62 height 11
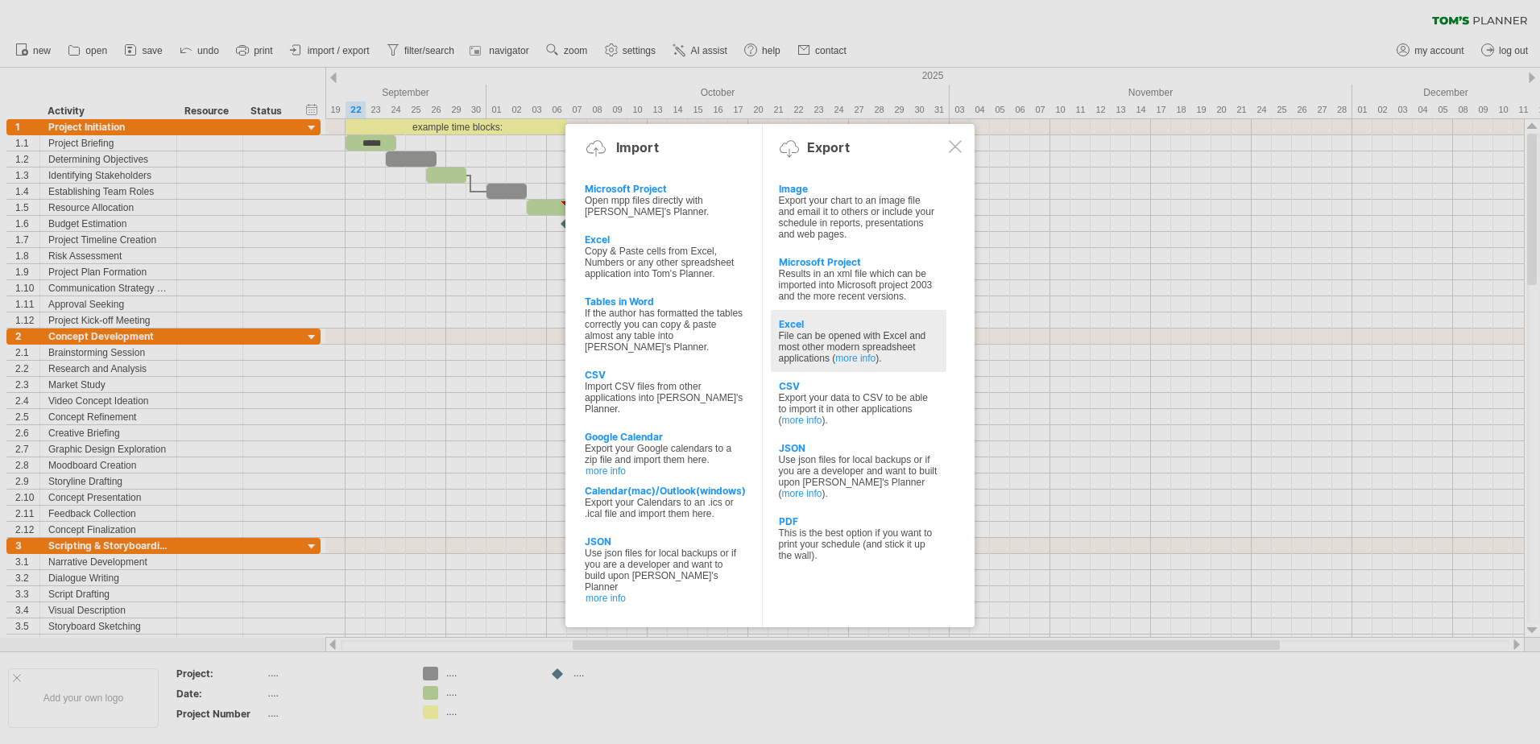
click at [907, 364] on div "File can be opened with Excel and most other modern spreadsheet applications ( …" at bounding box center [858, 347] width 159 height 34
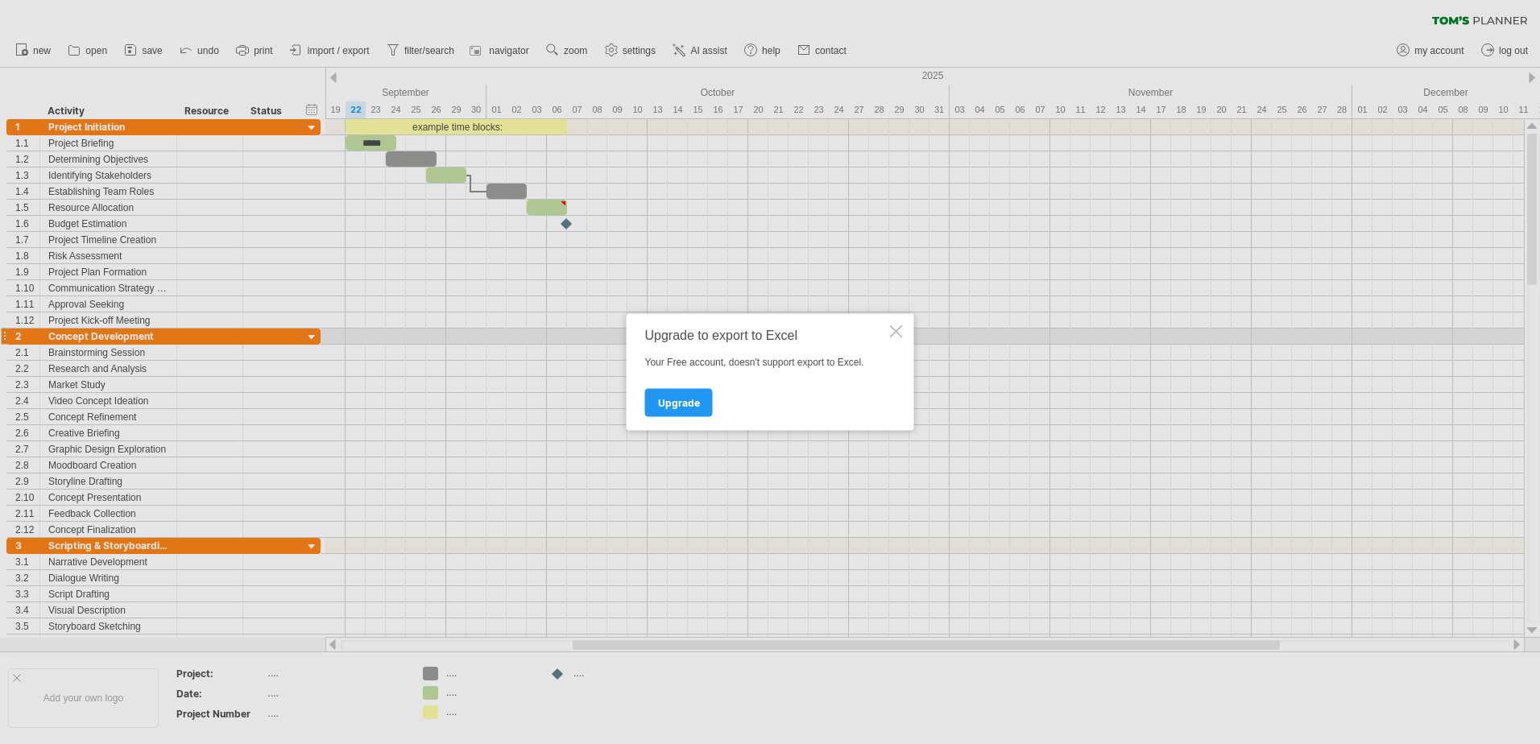
click at [901, 333] on div at bounding box center [896, 331] width 13 height 13
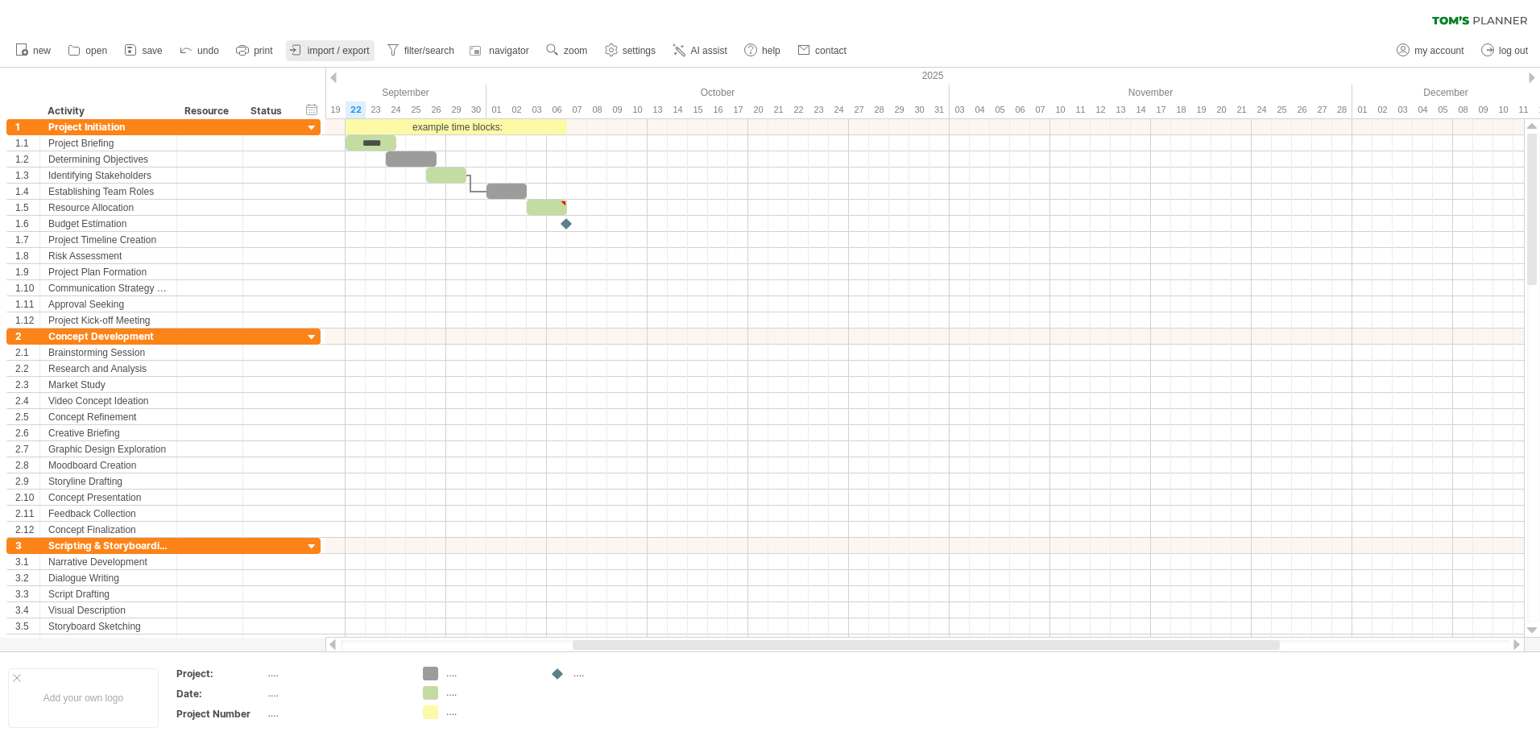
click at [351, 51] on span "import / export" at bounding box center [339, 50] width 62 height 11
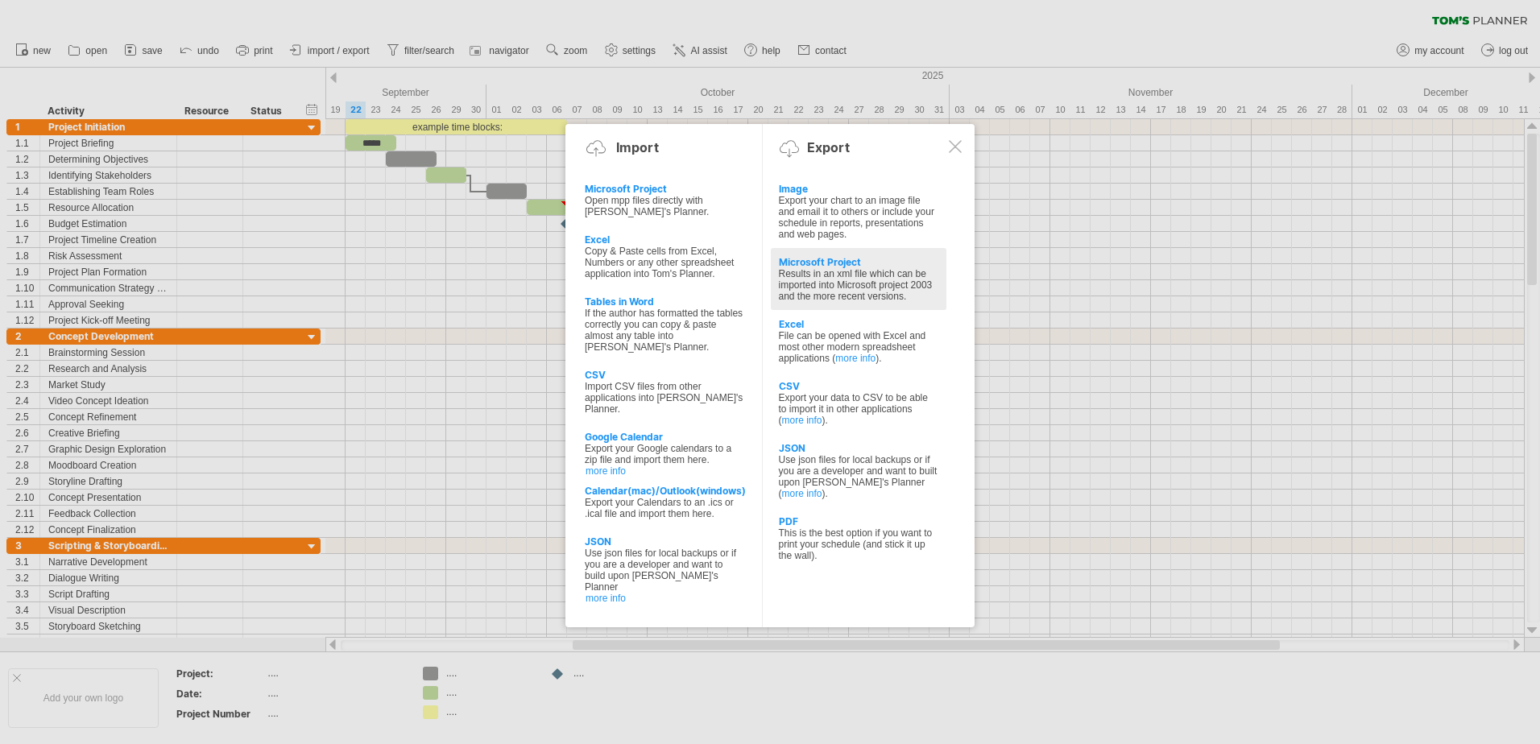
click at [882, 293] on div "Results in an xml file which can be imported into Microsoft project 2003 and th…" at bounding box center [858, 285] width 159 height 34
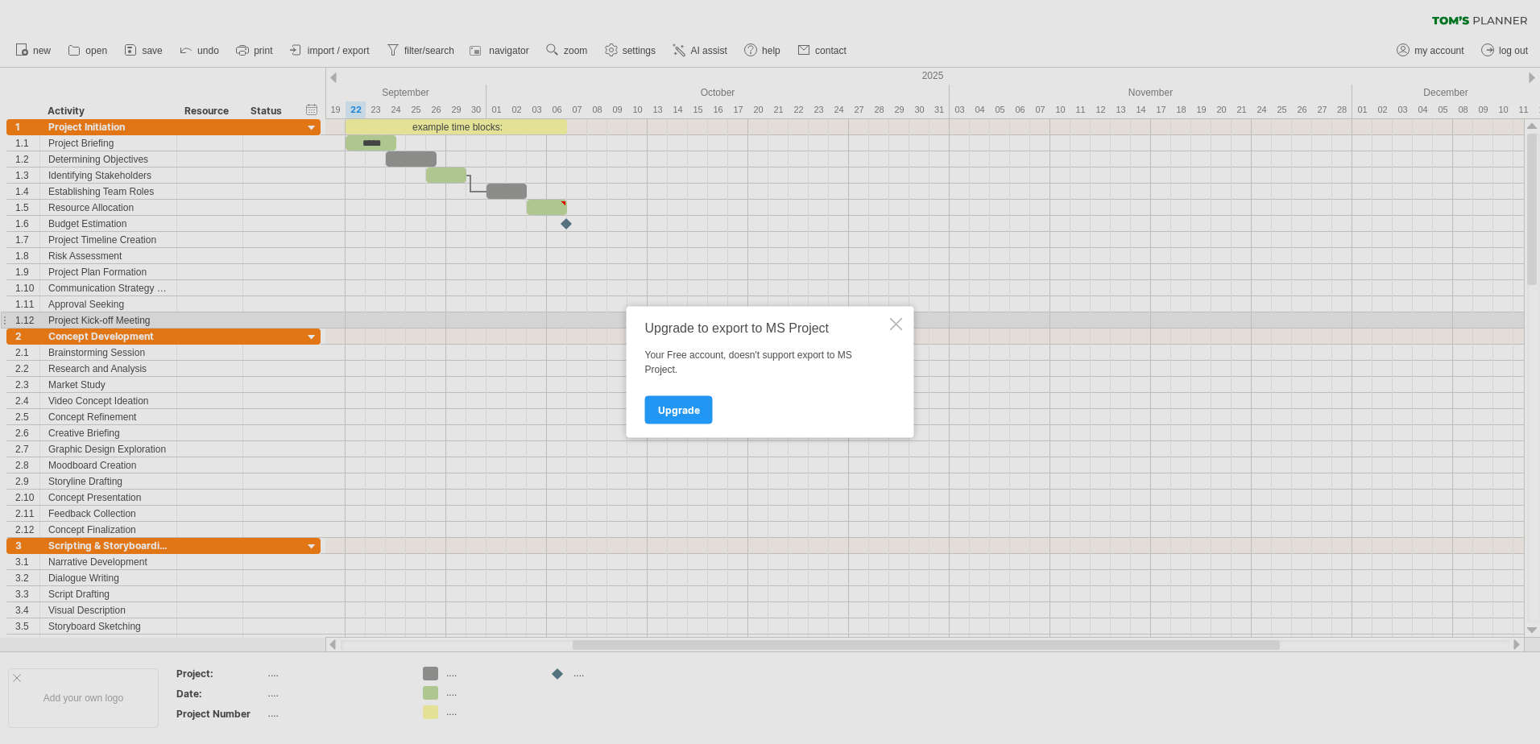
click at [900, 326] on div at bounding box center [896, 324] width 13 height 13
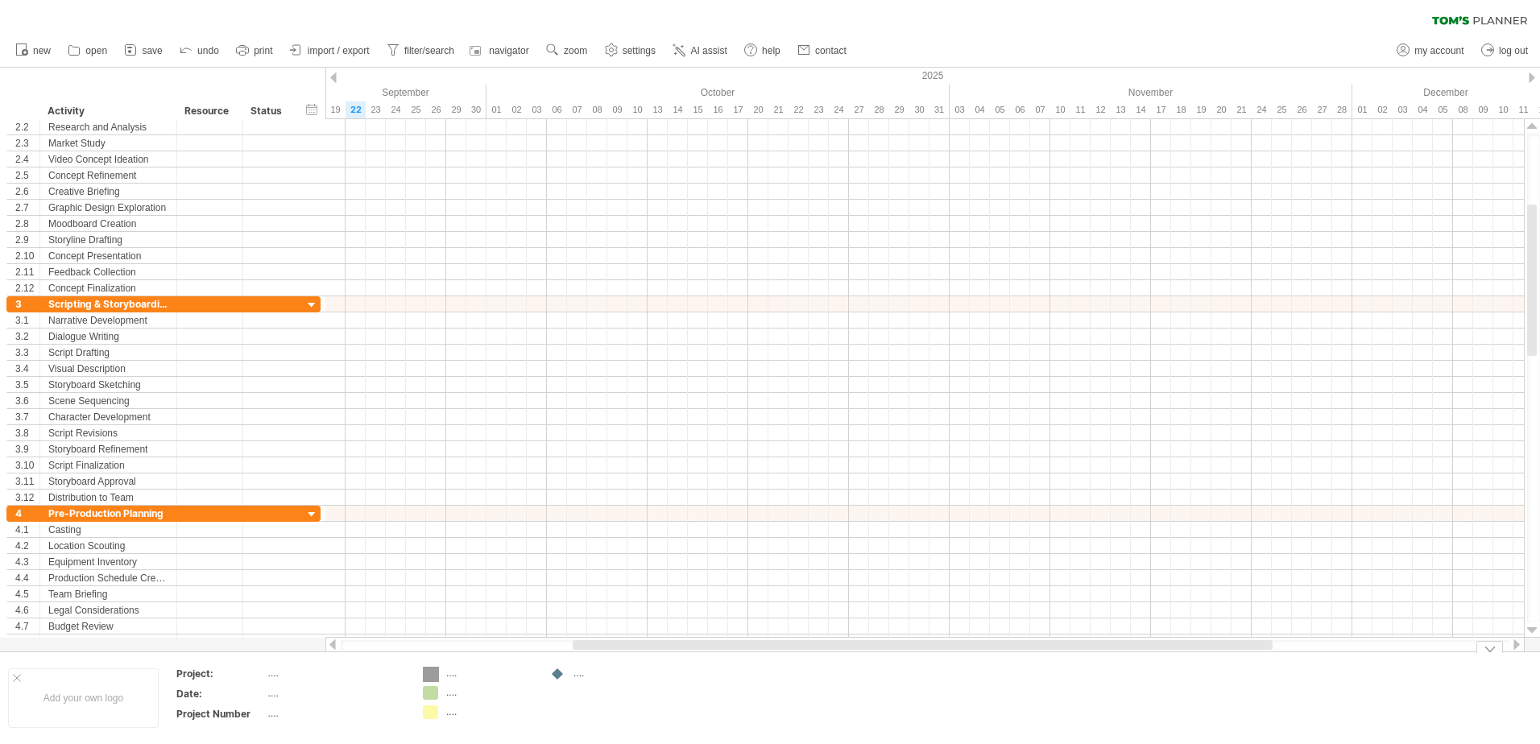
click at [428, 673] on div "Trying to reach [DOMAIN_NAME] Connected again... 0% clear filter new 1" at bounding box center [770, 372] width 1540 height 744
click at [432, 698] on div "Trying to reach [DOMAIN_NAME] Connected again... 0% clear filter new 1" at bounding box center [770, 372] width 1540 height 744
click at [432, 717] on div "Trying to reach [DOMAIN_NAME] Connected again... 0% clear filter new 1" at bounding box center [770, 372] width 1540 height 744
click at [14, 675] on div at bounding box center [17, 678] width 8 height 8
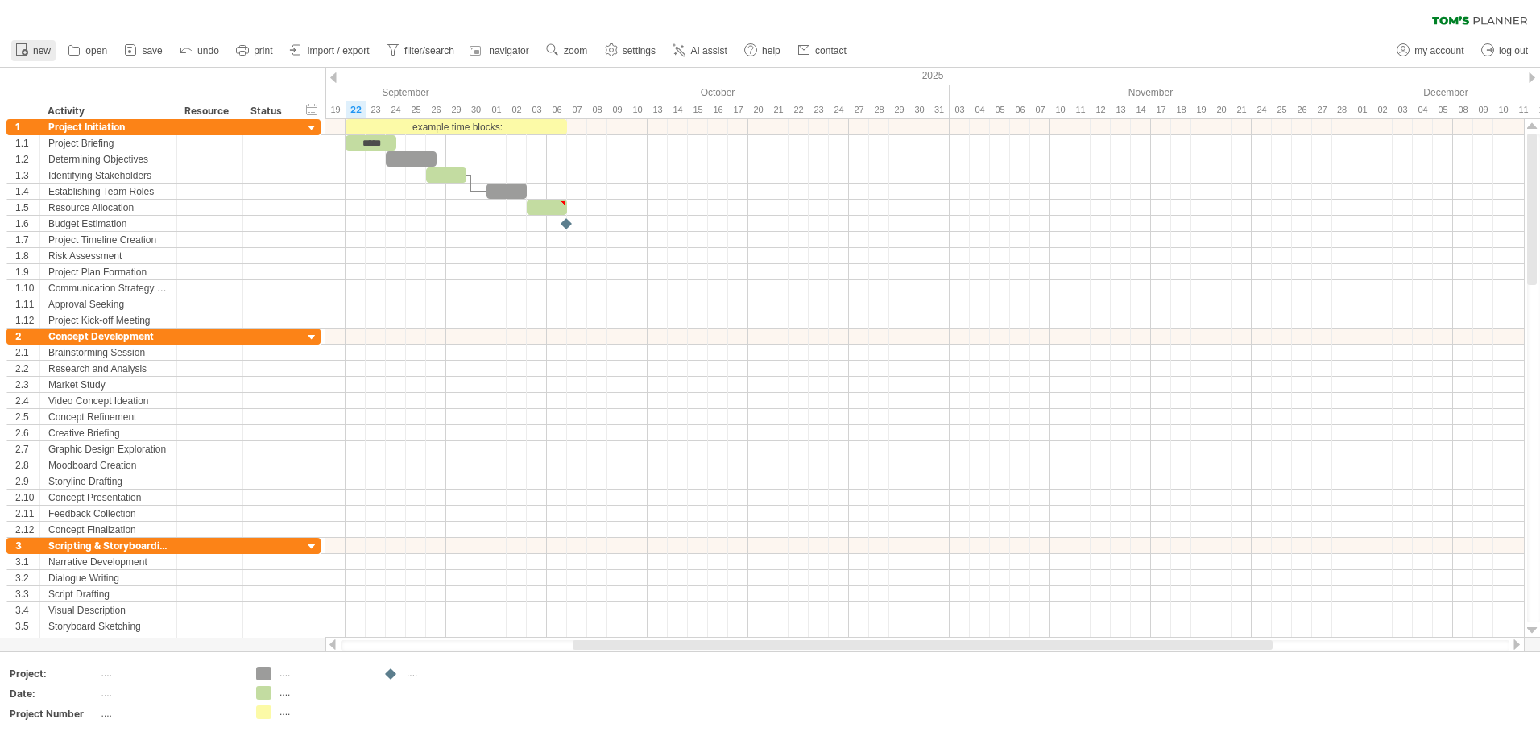
click at [42, 52] on span "new" at bounding box center [42, 50] width 18 height 11
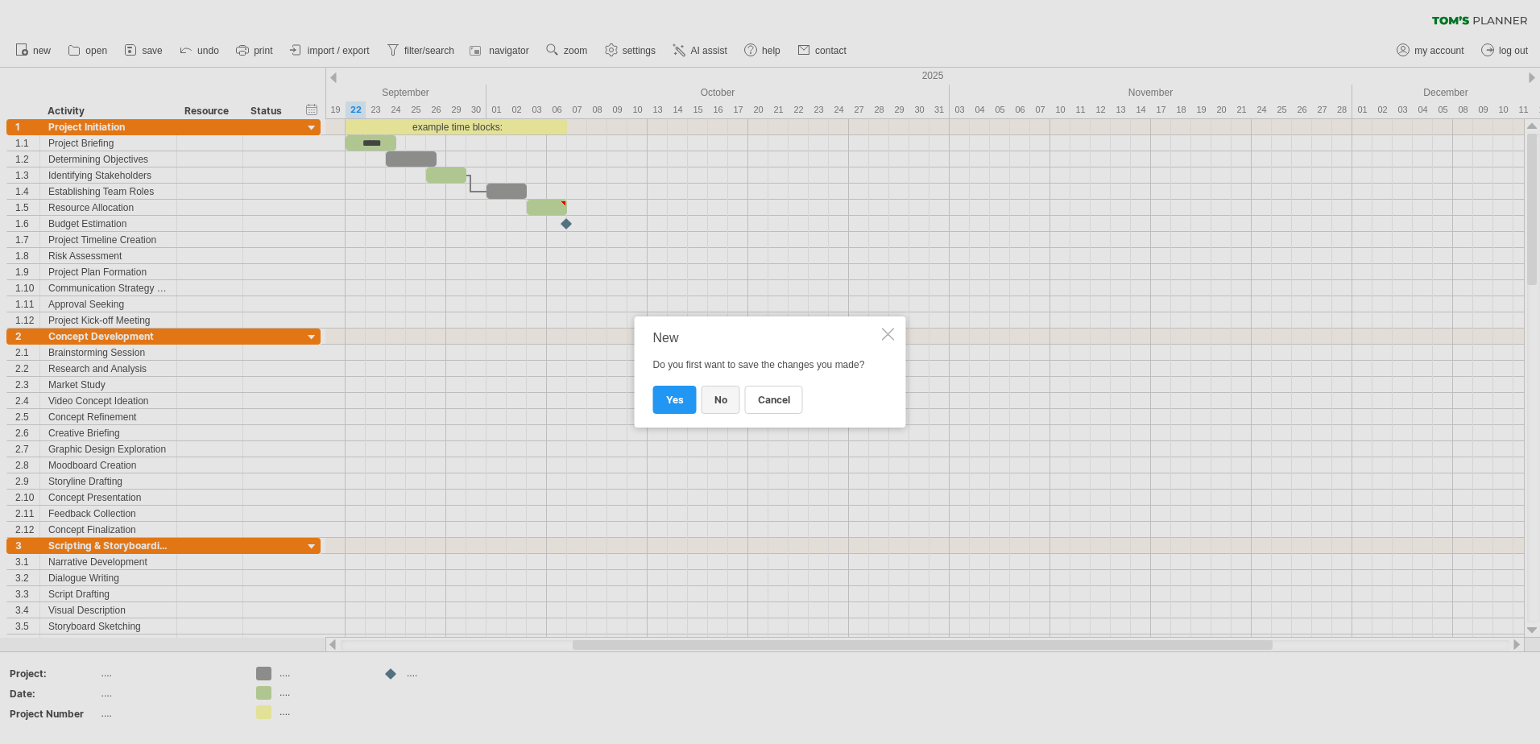
click at [727, 405] on link "no" at bounding box center [721, 400] width 39 height 28
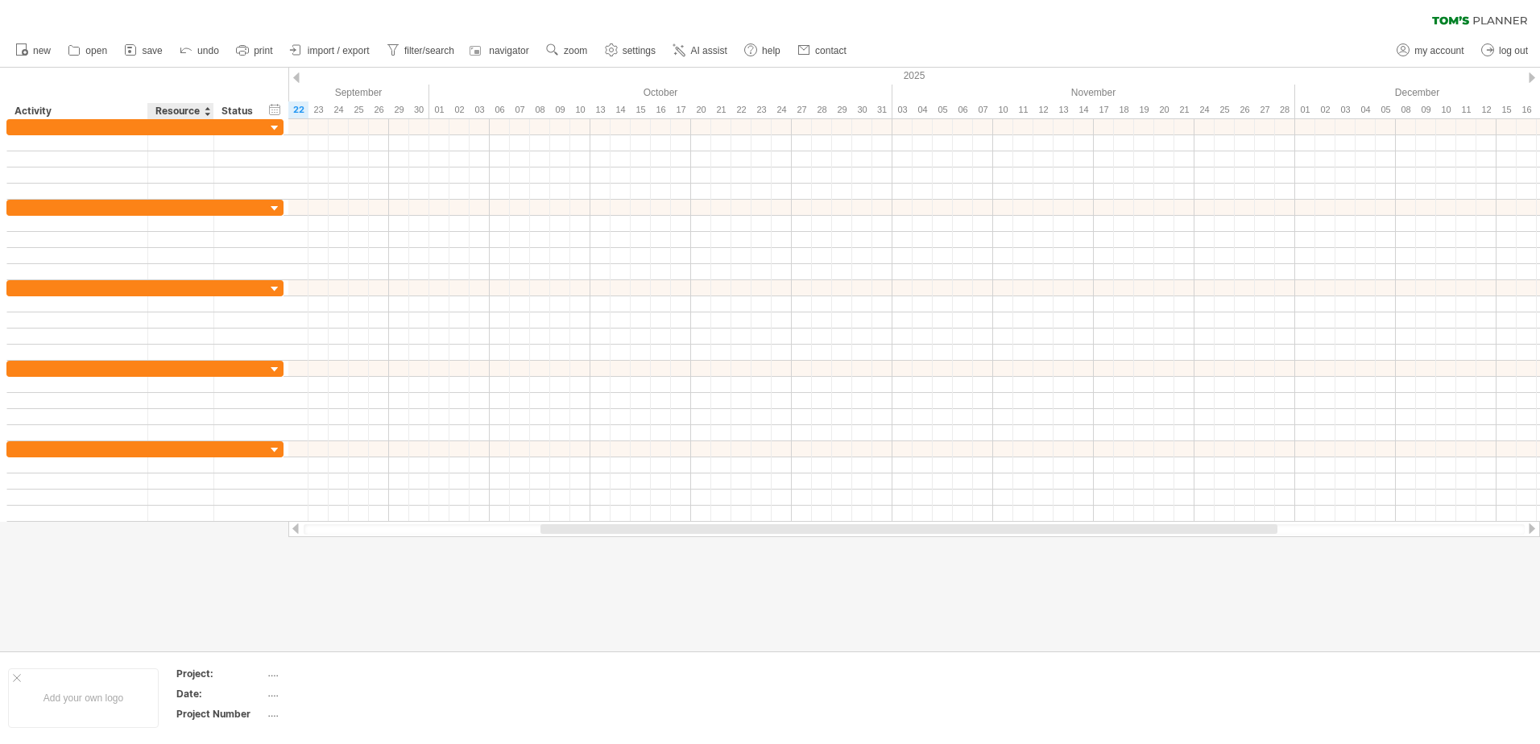
click at [189, 108] on div "Resource" at bounding box center [179, 111] width 49 height 16
click at [247, 104] on div "Status" at bounding box center [238, 111] width 35 height 16
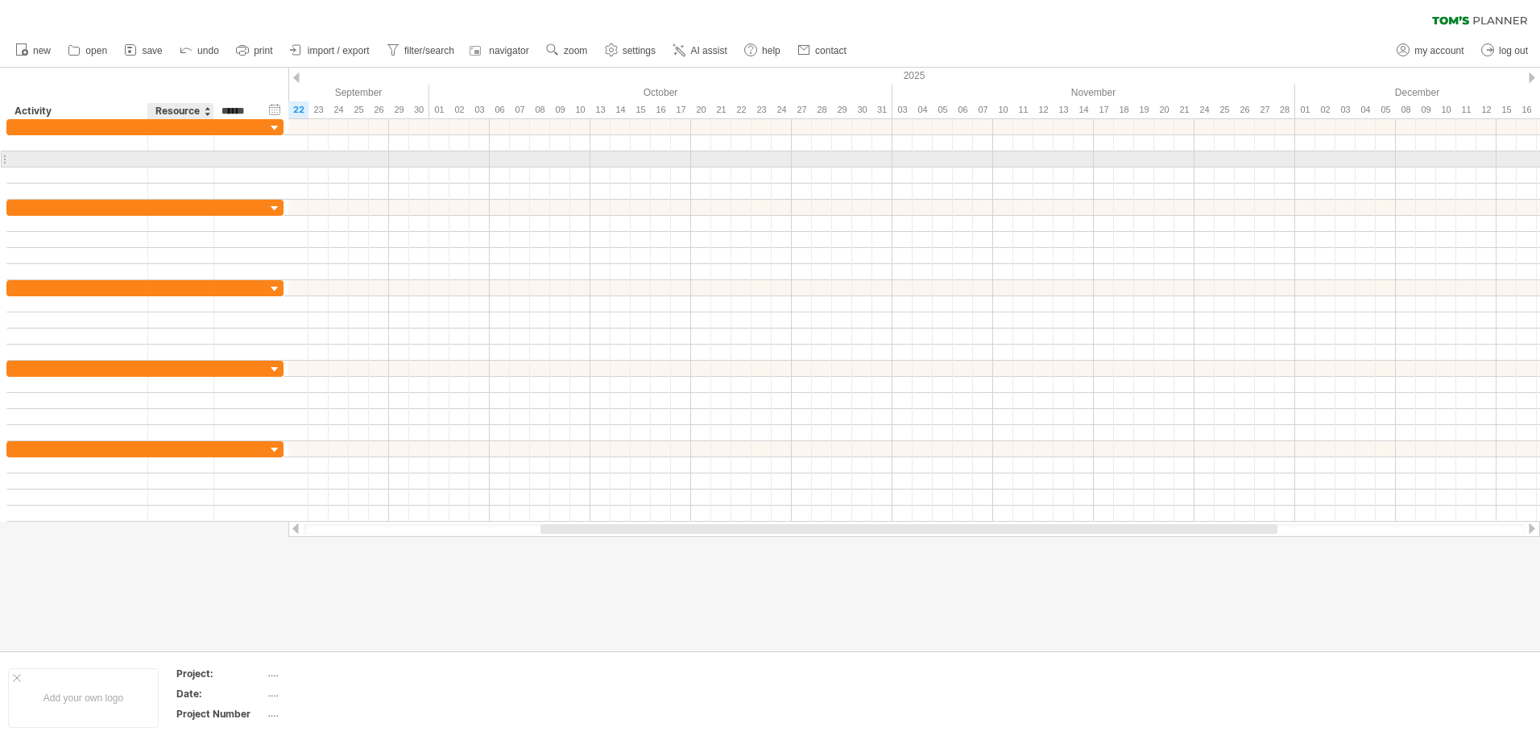
click at [164, 167] on div at bounding box center [144, 159] width 277 height 16
click at [31, 154] on div at bounding box center [77, 158] width 124 height 15
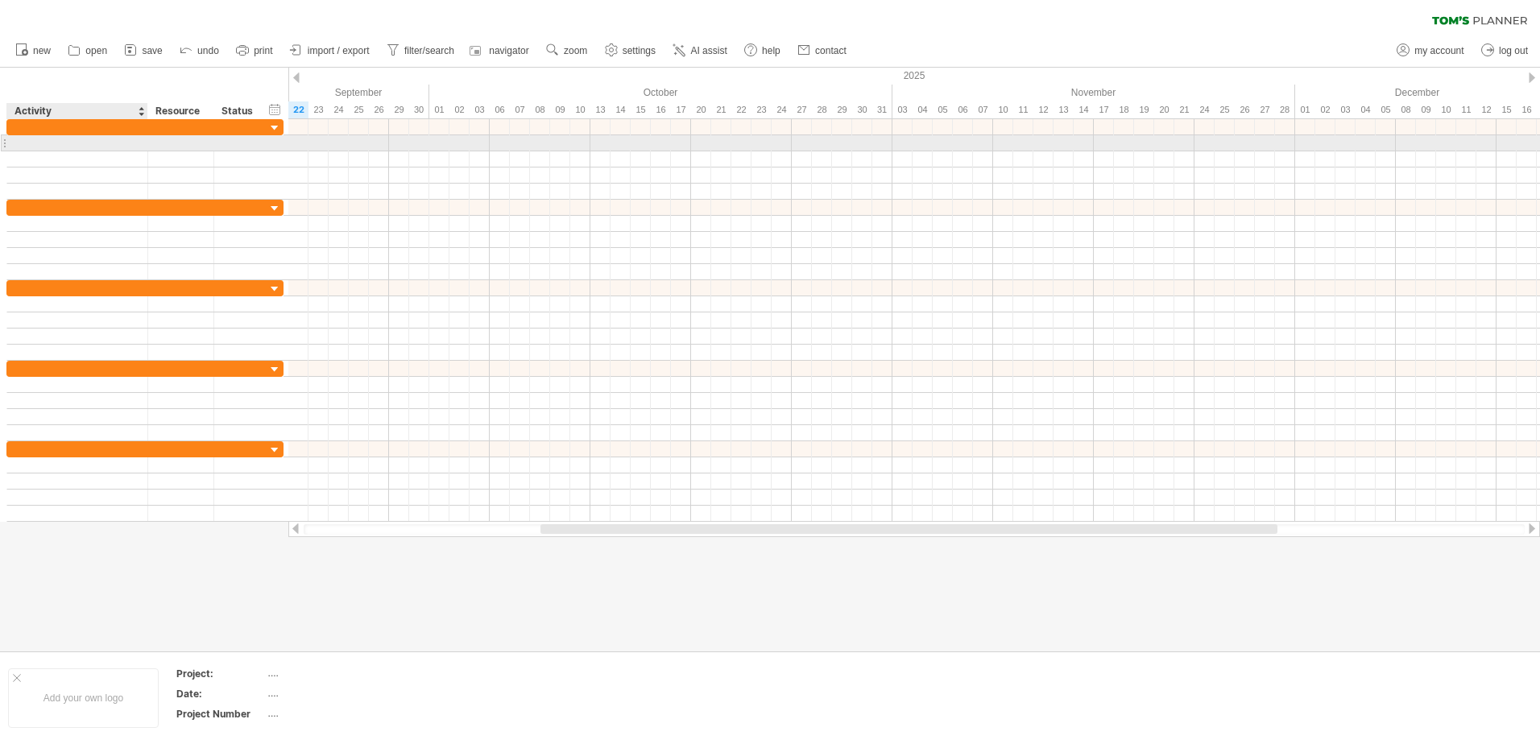
click at [56, 139] on div at bounding box center [77, 142] width 124 height 15
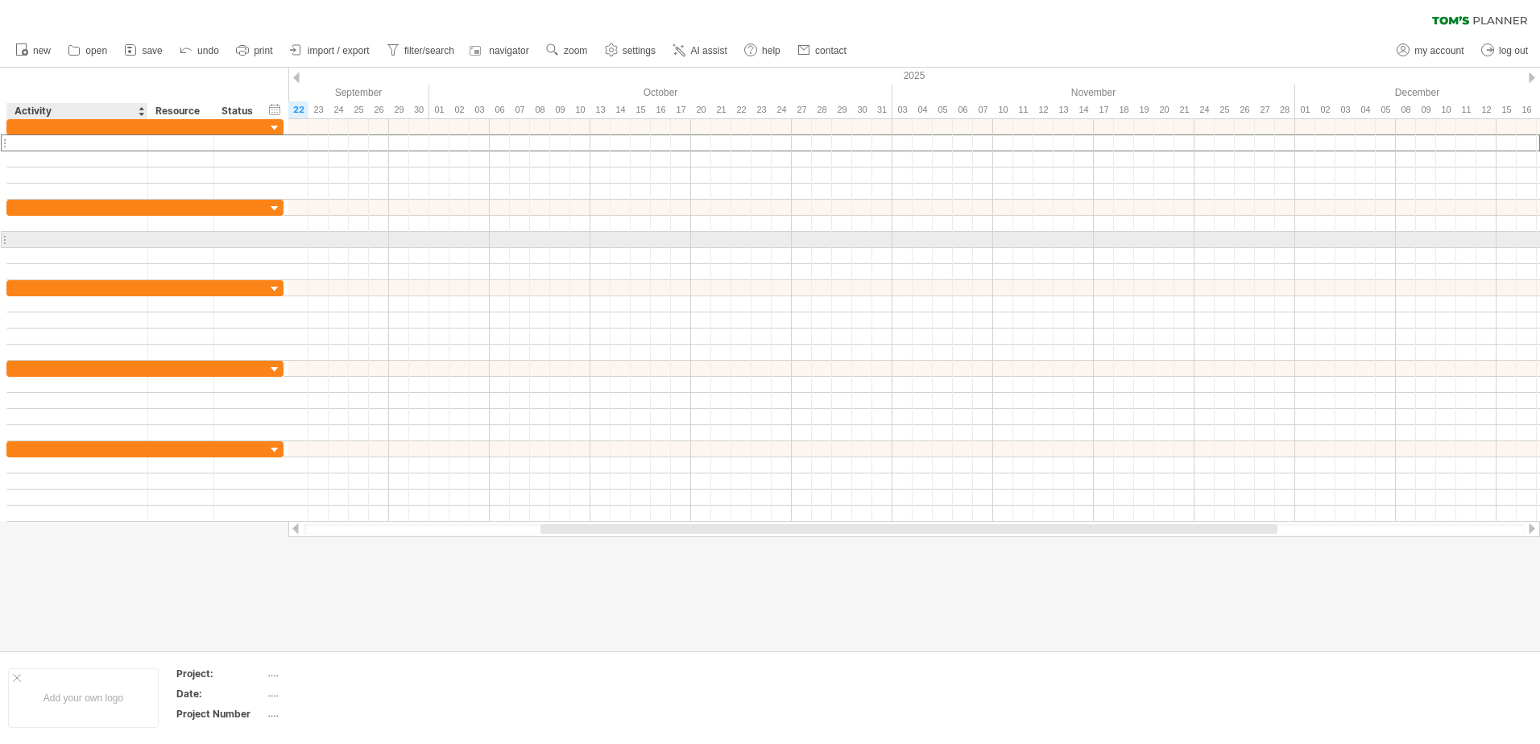
click at [59, 242] on div at bounding box center [77, 239] width 124 height 15
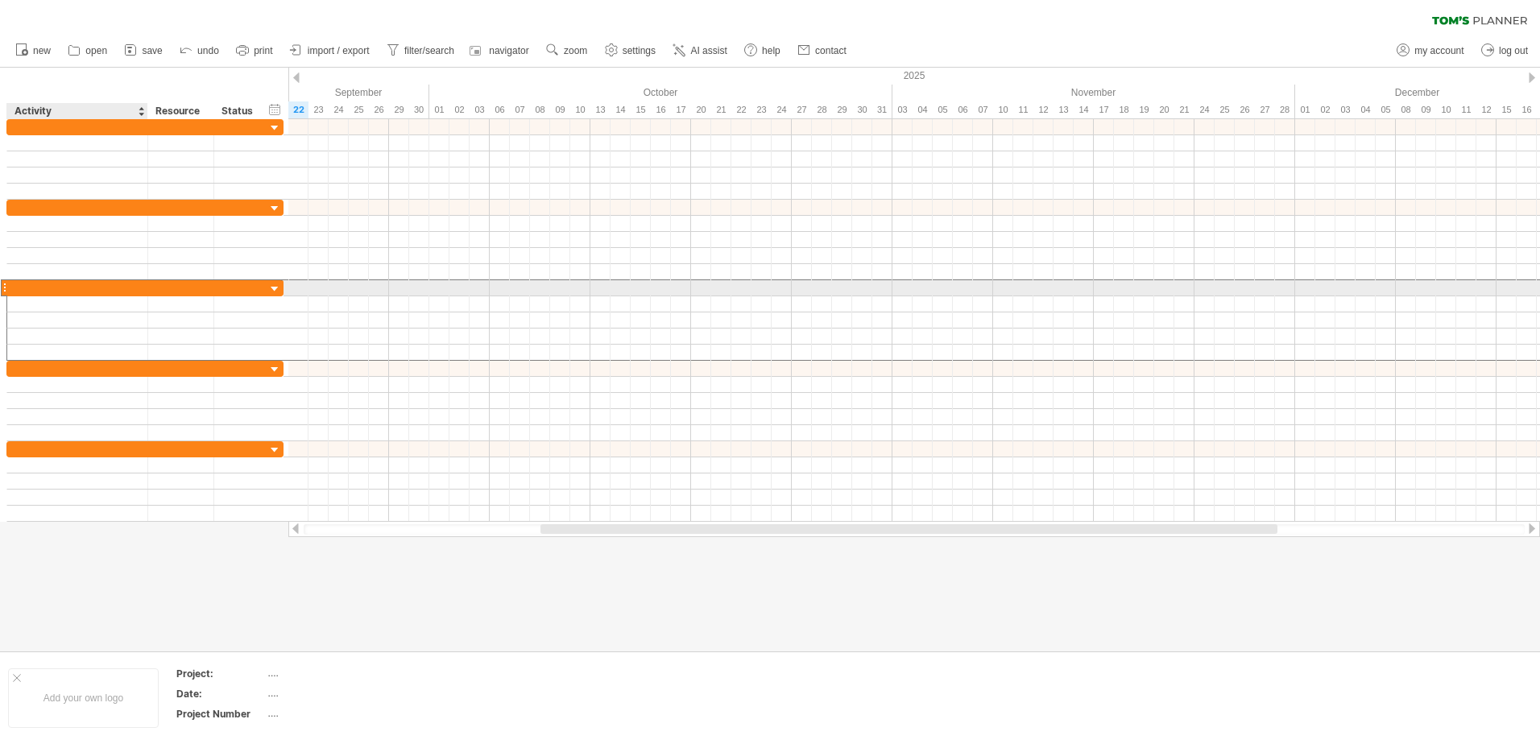
click at [59, 289] on div at bounding box center [77, 287] width 124 height 15
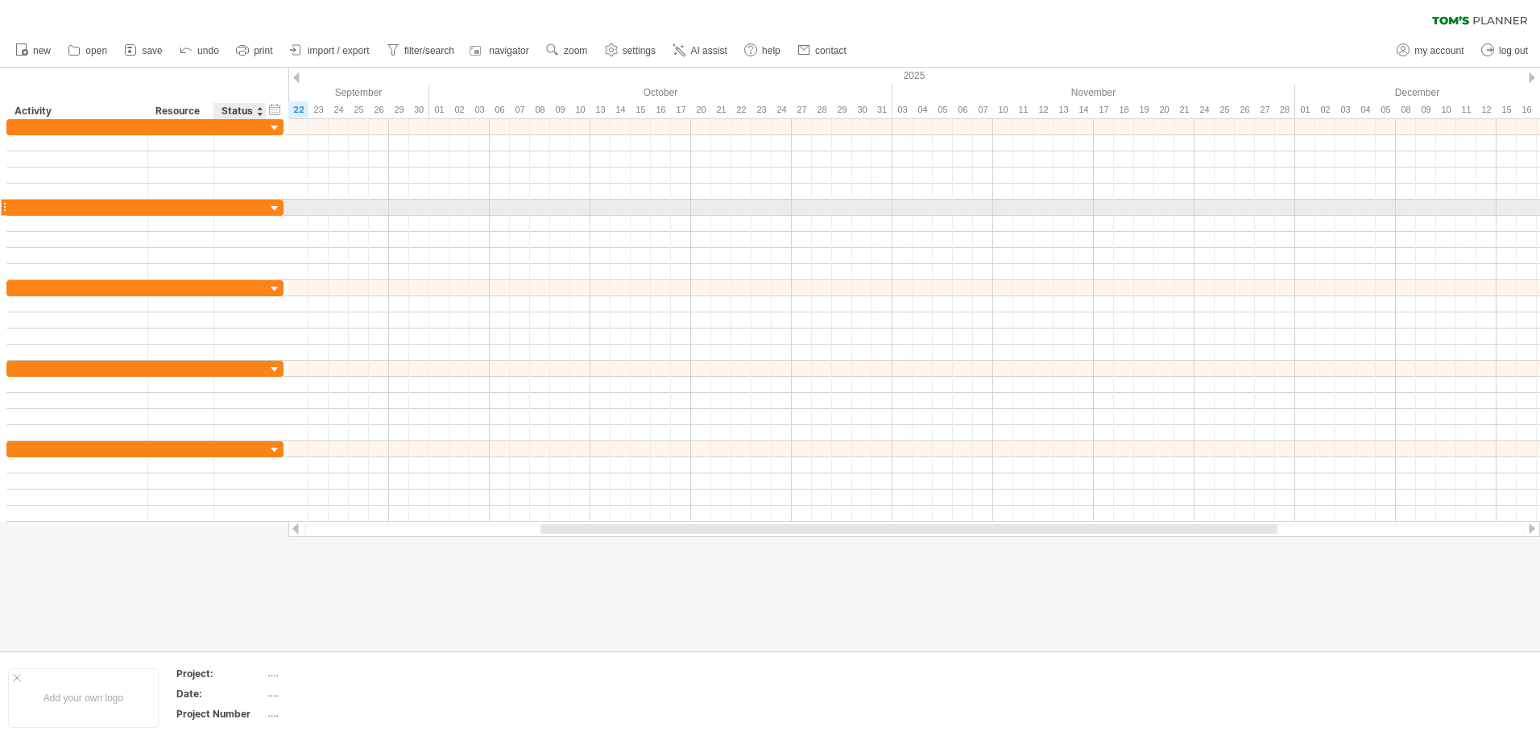
click at [276, 206] on div at bounding box center [274, 208] width 15 height 15
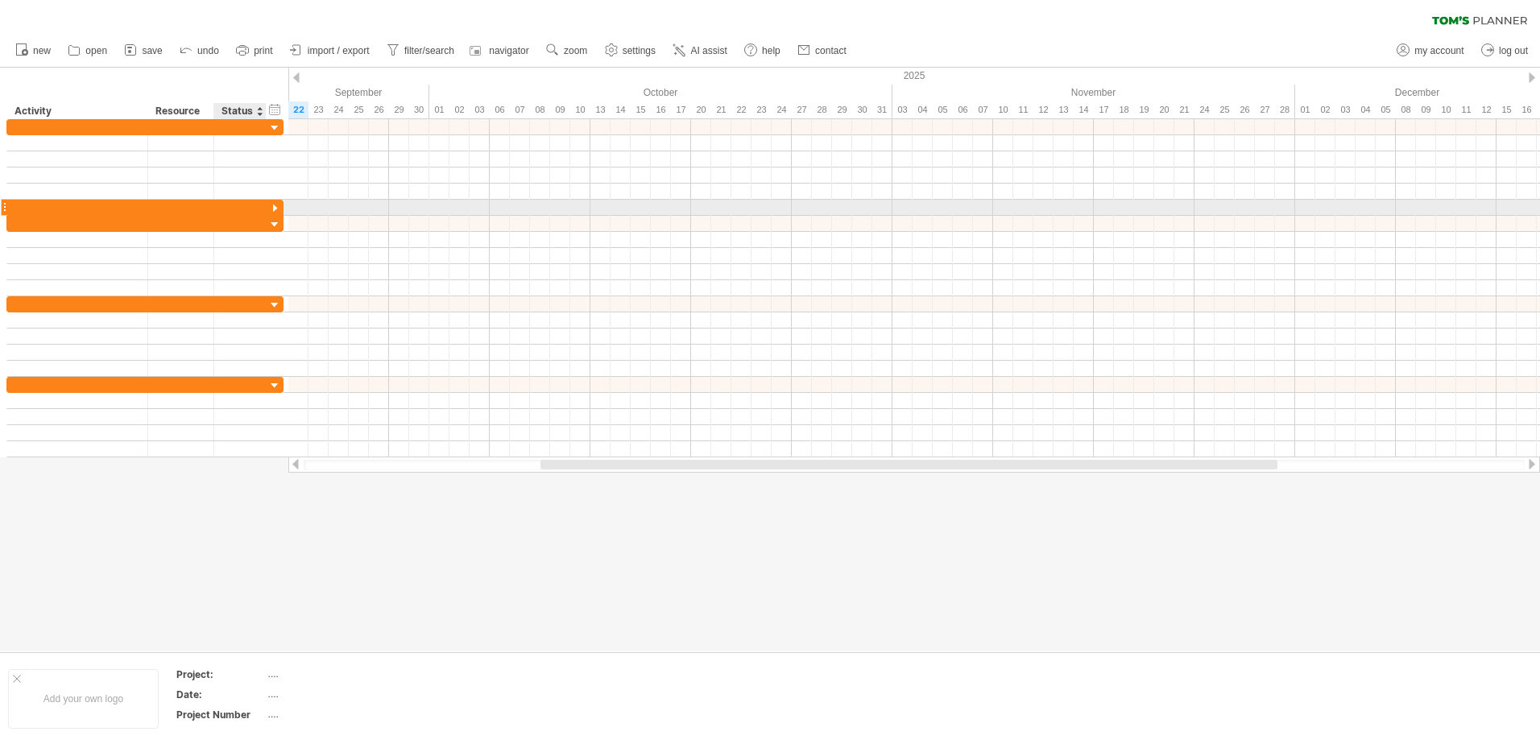
click at [280, 202] on div at bounding box center [274, 208] width 15 height 15
